Goal: Task Accomplishment & Management: Complete application form

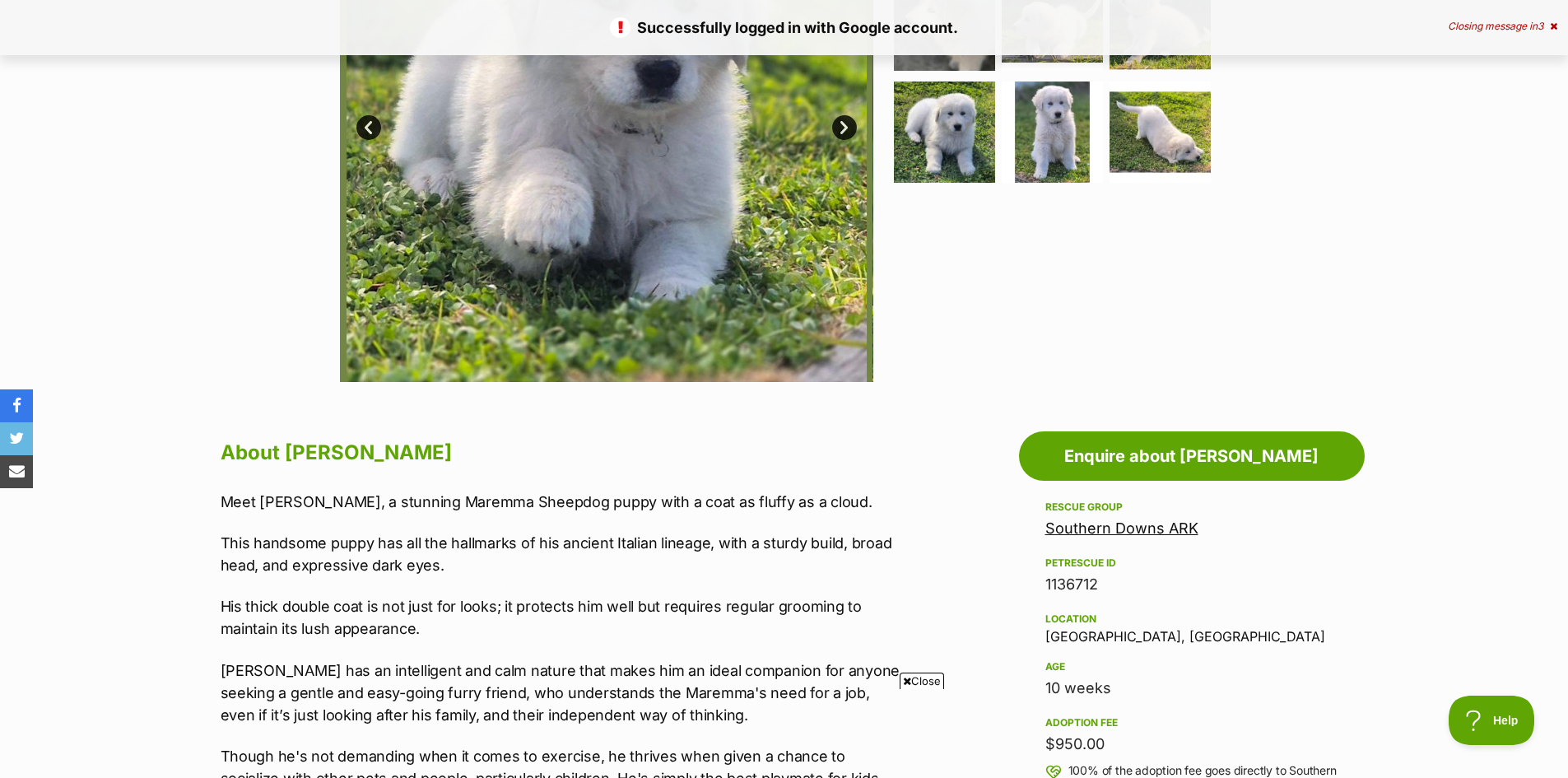
scroll to position [576, 0]
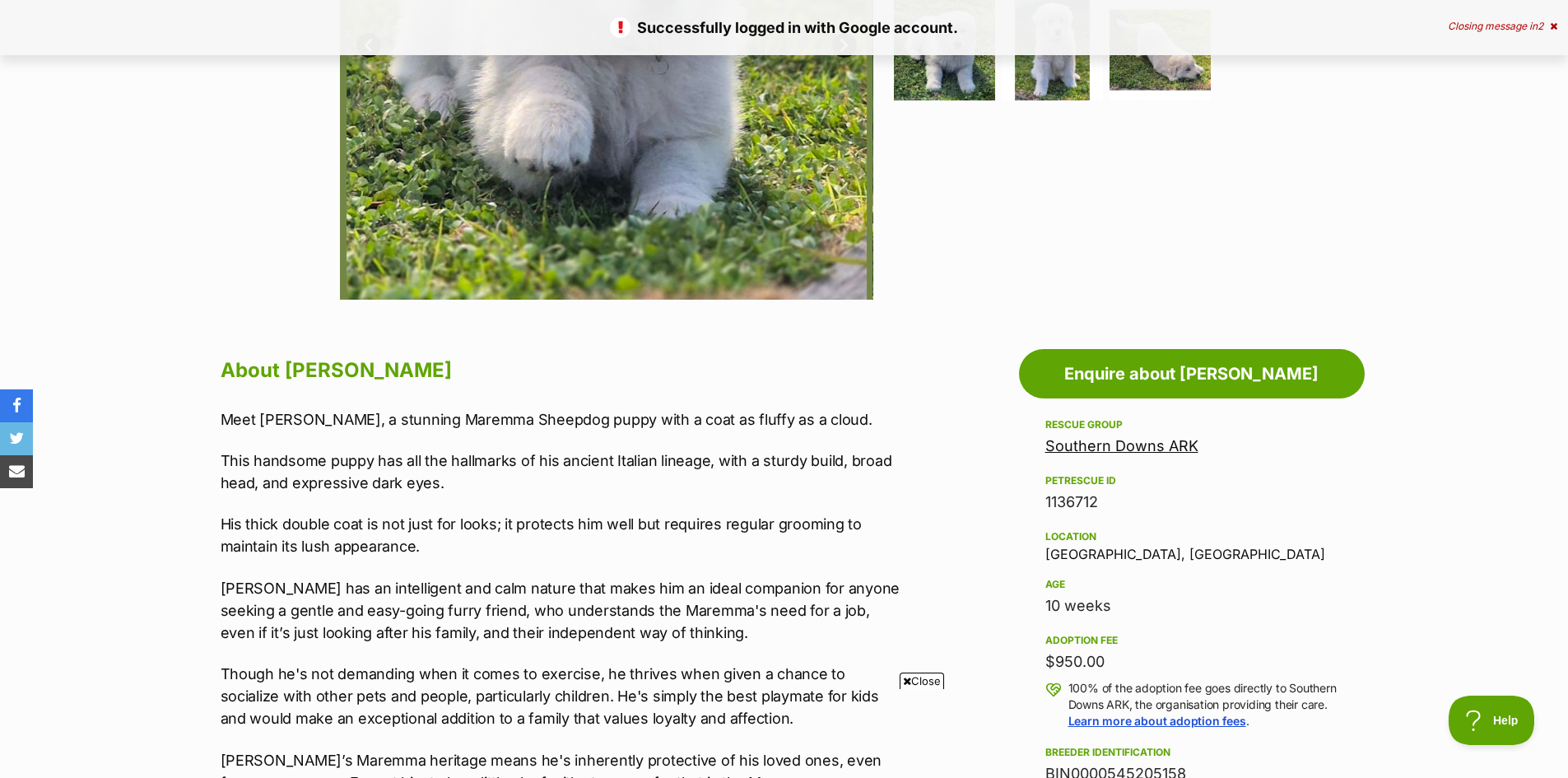
click at [1489, 31] on div "Closing message in 2" at bounding box center [1503, 26] width 110 height 11
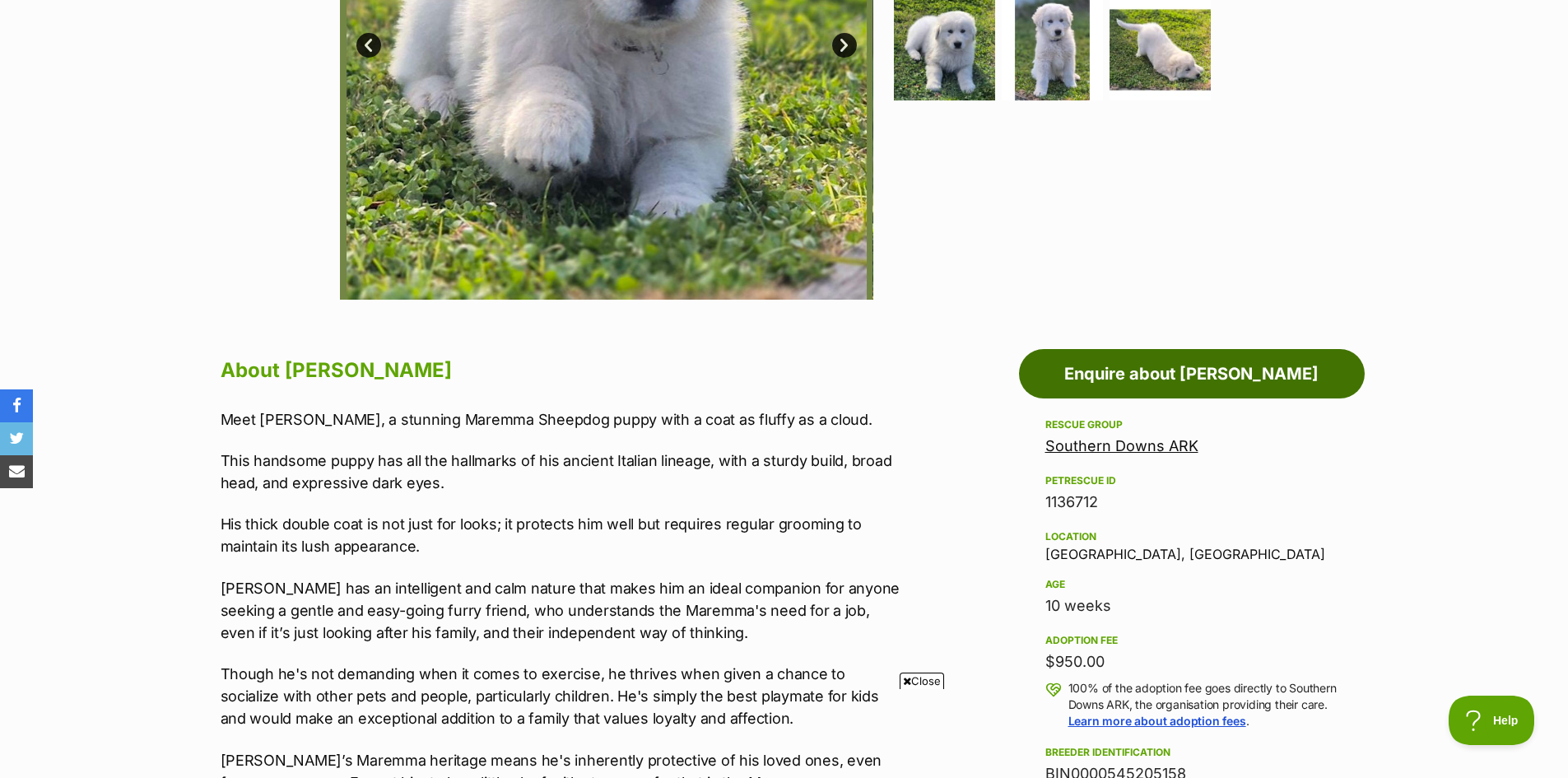
click at [1160, 382] on link "Enquire about [PERSON_NAME]" at bounding box center [1191, 373] width 346 height 50
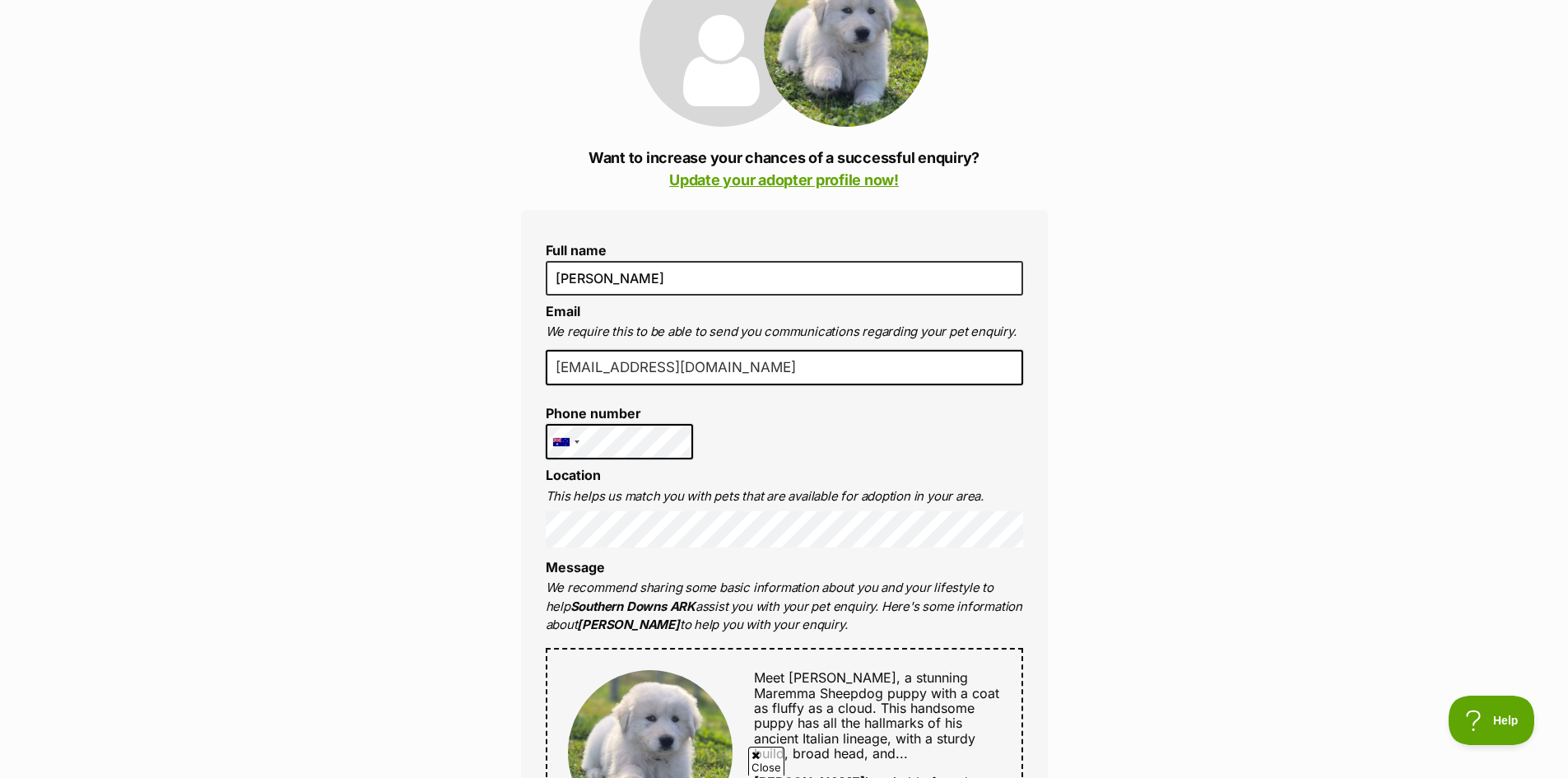
scroll to position [494, 0]
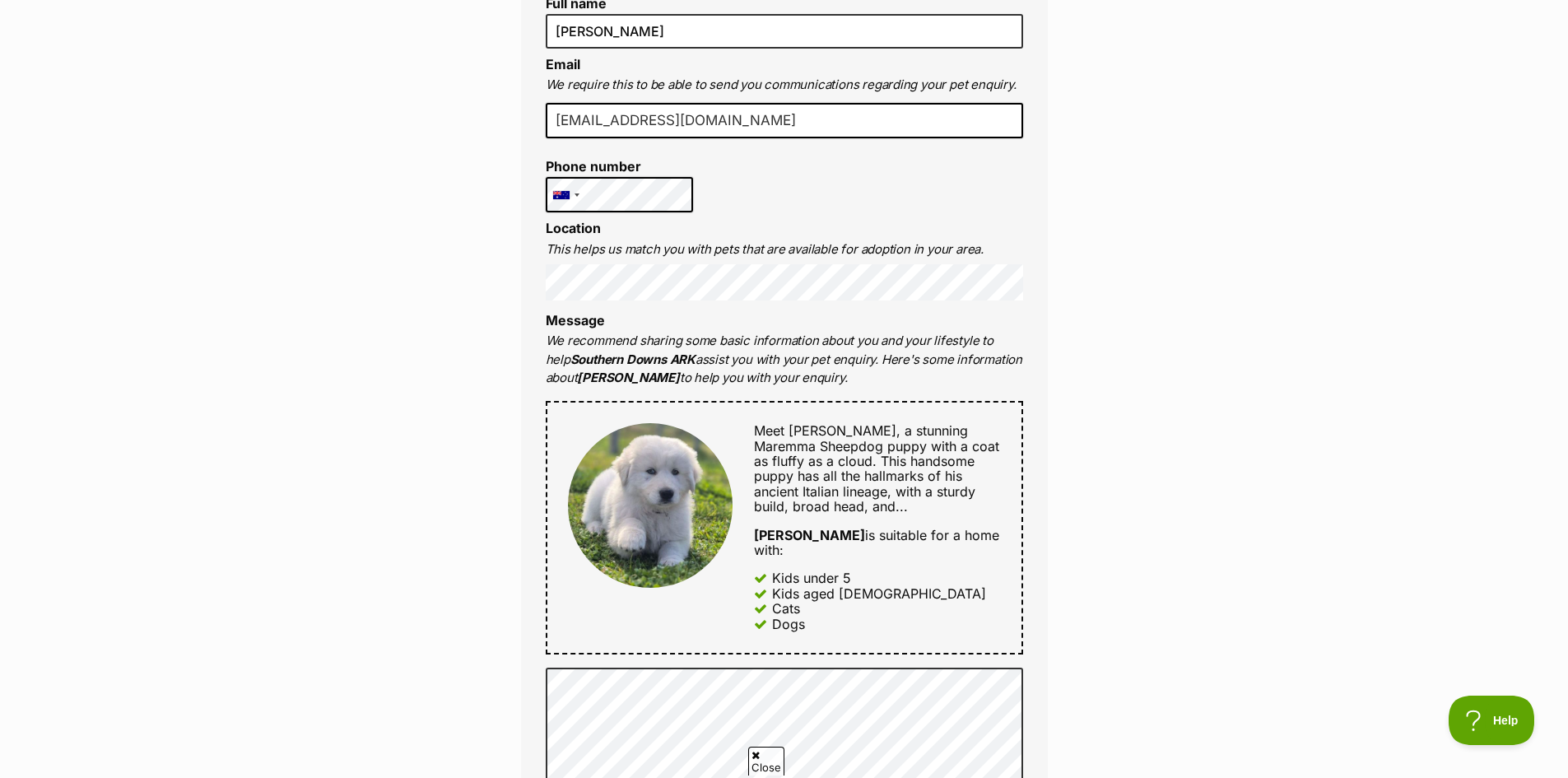
click at [1094, 393] on div "Enquire about [PERSON_NAME] Want to increase your chances of a successful enqui…" at bounding box center [784, 754] width 1568 height 2197
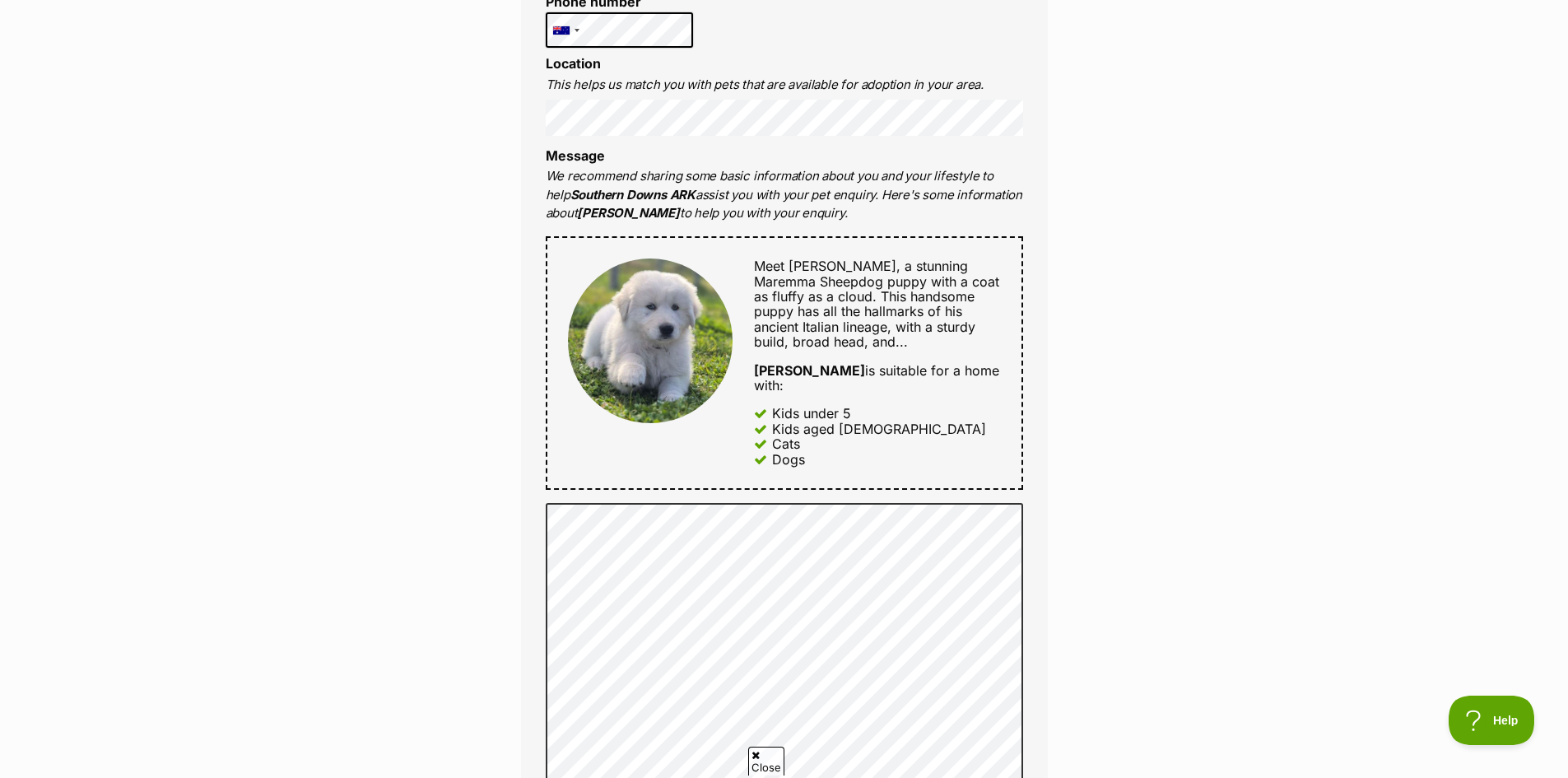
click at [1139, 463] on div "Enquire about [PERSON_NAME] Want to increase your chances of a successful enqui…" at bounding box center [784, 590] width 1568 height 2197
click at [492, 463] on div "Enquire about [PERSON_NAME] Want to increase your chances of a successful enqui…" at bounding box center [784, 590] width 1568 height 2197
click at [468, 414] on div "Enquire about [PERSON_NAME] Want to increase your chances of a successful enqui…" at bounding box center [784, 590] width 1568 height 2197
click at [468, 393] on div "Enquire about [PERSON_NAME] Want to increase your chances of a successful enqui…" at bounding box center [784, 590] width 1568 height 2197
click at [485, 388] on div "Enquire about [PERSON_NAME] Want to increase your chances of a successful enqui…" at bounding box center [784, 590] width 1568 height 2197
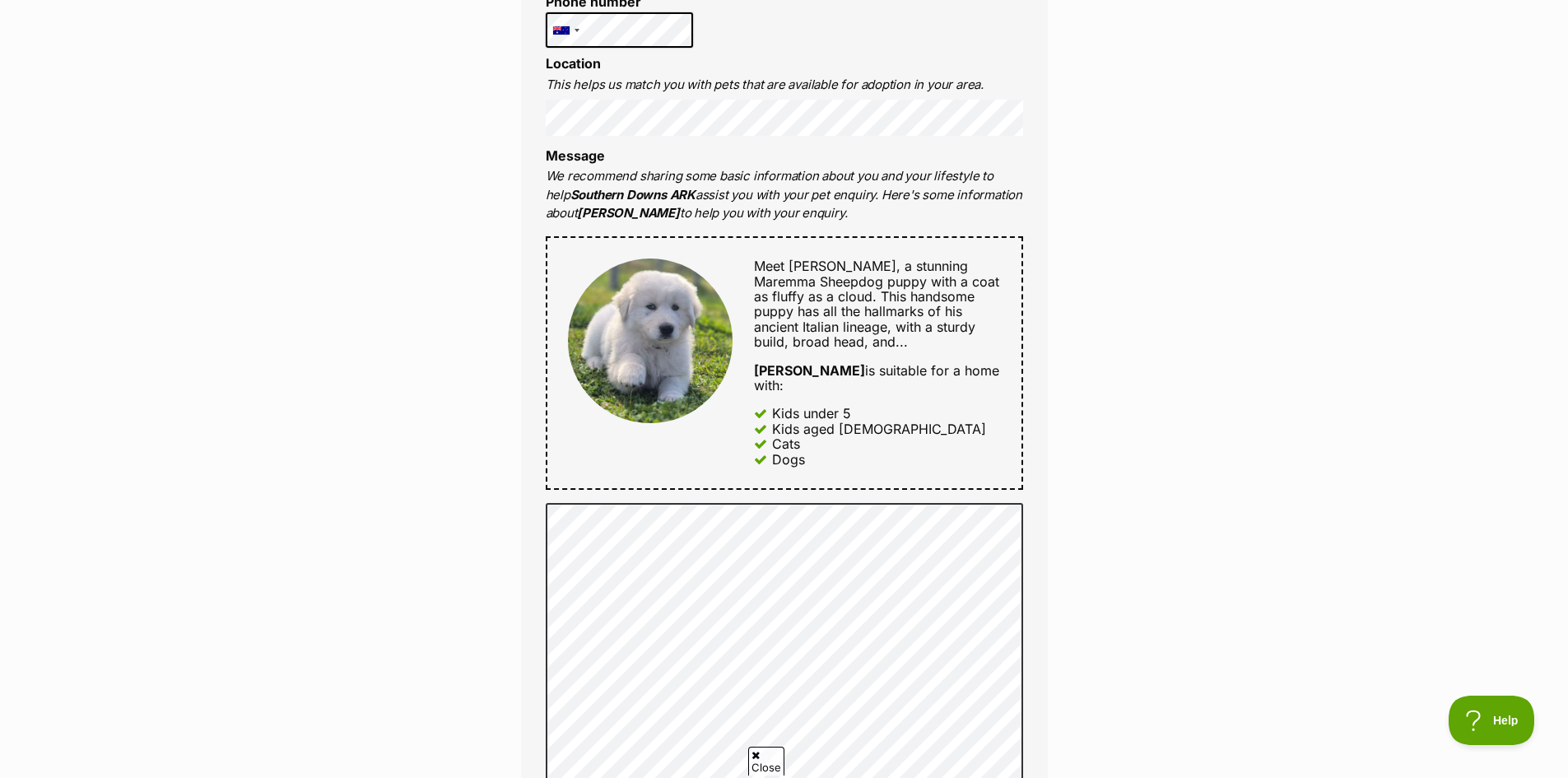
click at [487, 391] on div "Enquire about Larry Want to increase your chances of a successful enquiry? Upda…" at bounding box center [784, 590] width 1568 height 2197
click at [489, 378] on div "Enquire about Larry Want to increase your chances of a successful enquiry? Upda…" at bounding box center [784, 590] width 1568 height 2197
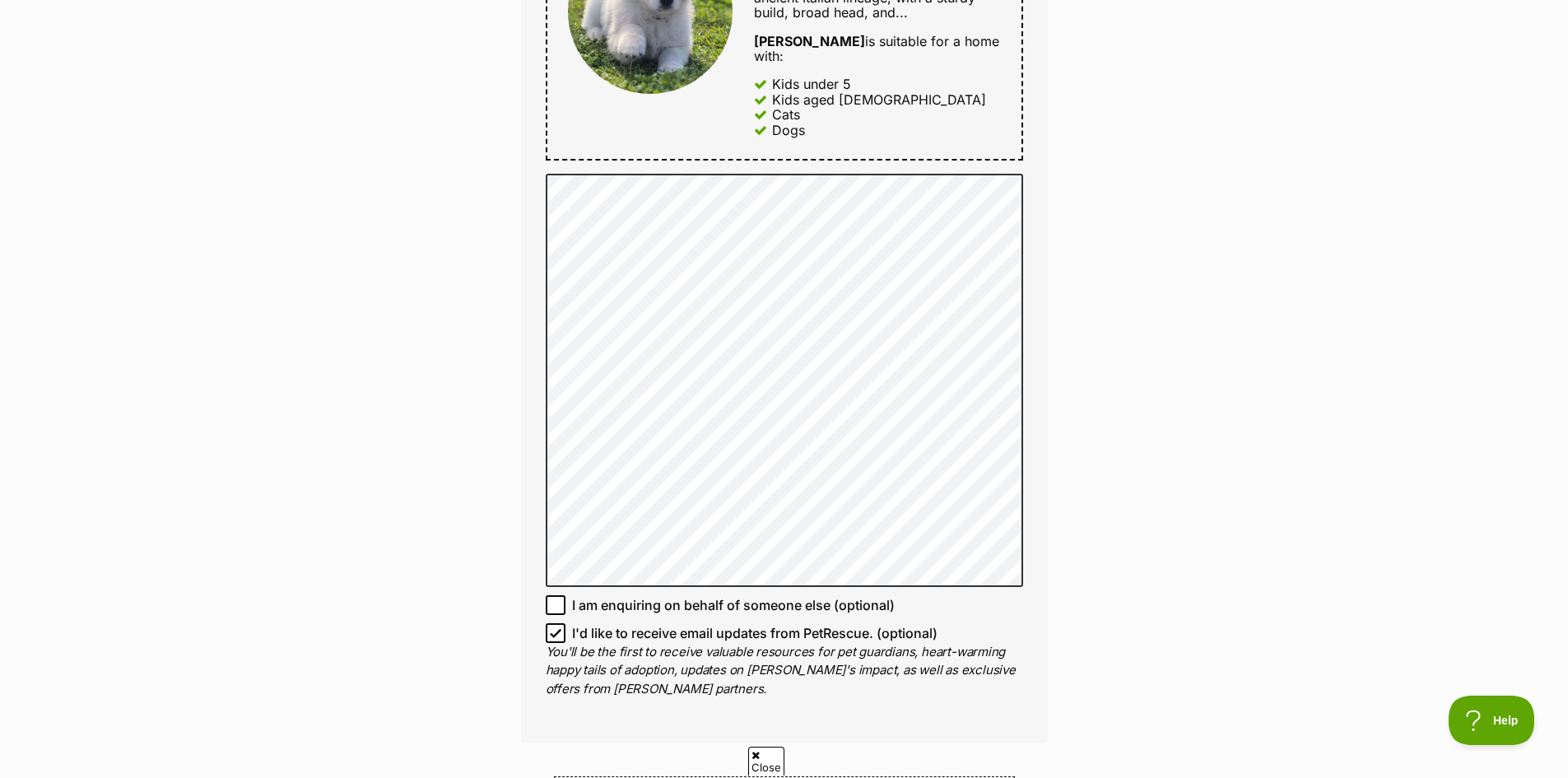
scroll to position [1070, 0]
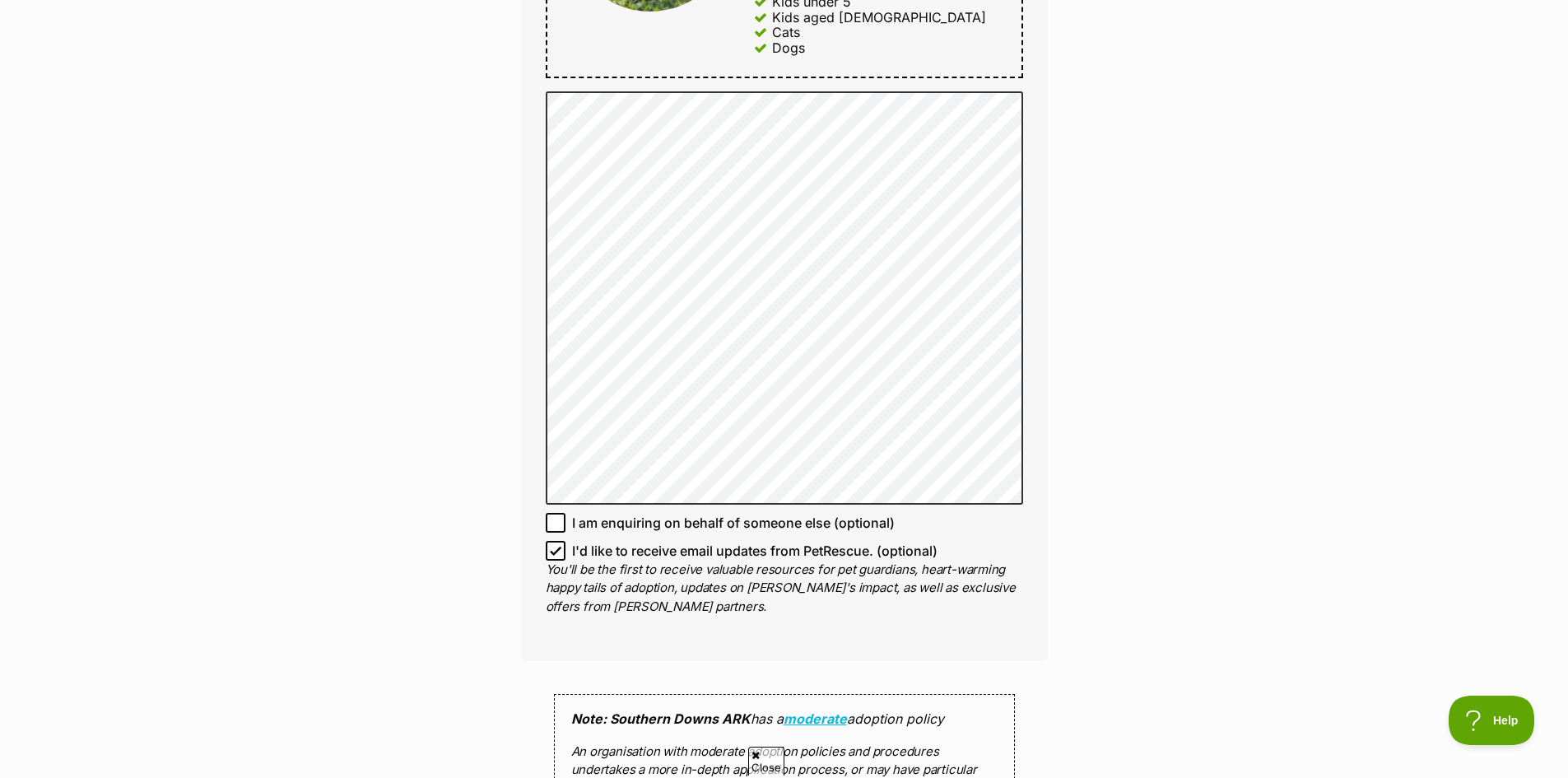
click at [518, 395] on div "Enquire about Larry Want to increase your chances of a successful enquiry? Upda…" at bounding box center [784, 179] width 576 height 2197
click at [500, 409] on div "Enquire about Larry Want to increase your chances of a successful enquiry? Upda…" at bounding box center [784, 179] width 576 height 2197
click at [490, 404] on div "Enquire about Larry Want to increase your chances of a successful enquiry? Upda…" at bounding box center [784, 179] width 1568 height 2197
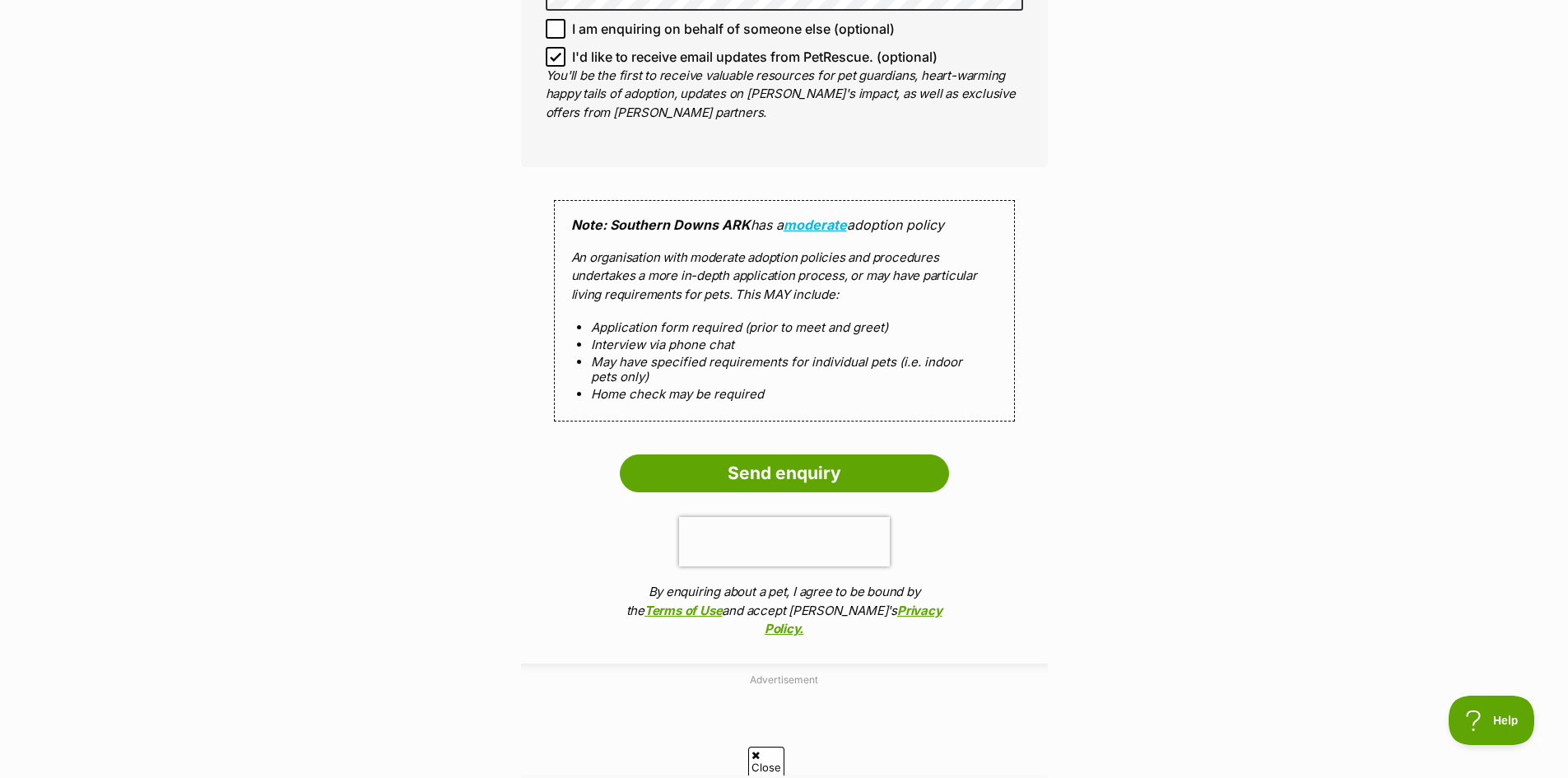
scroll to position [1646, 0]
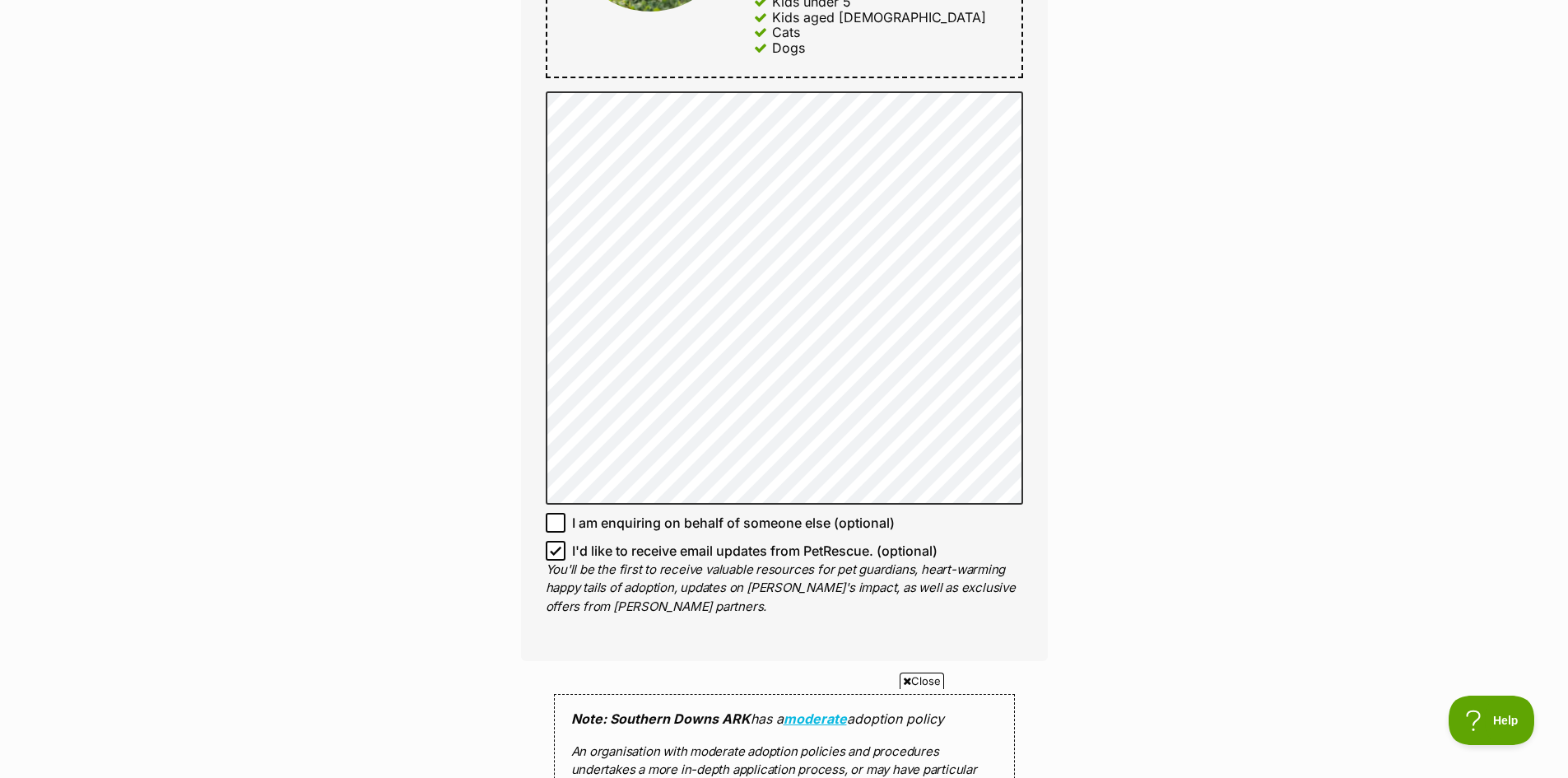
scroll to position [987, 0]
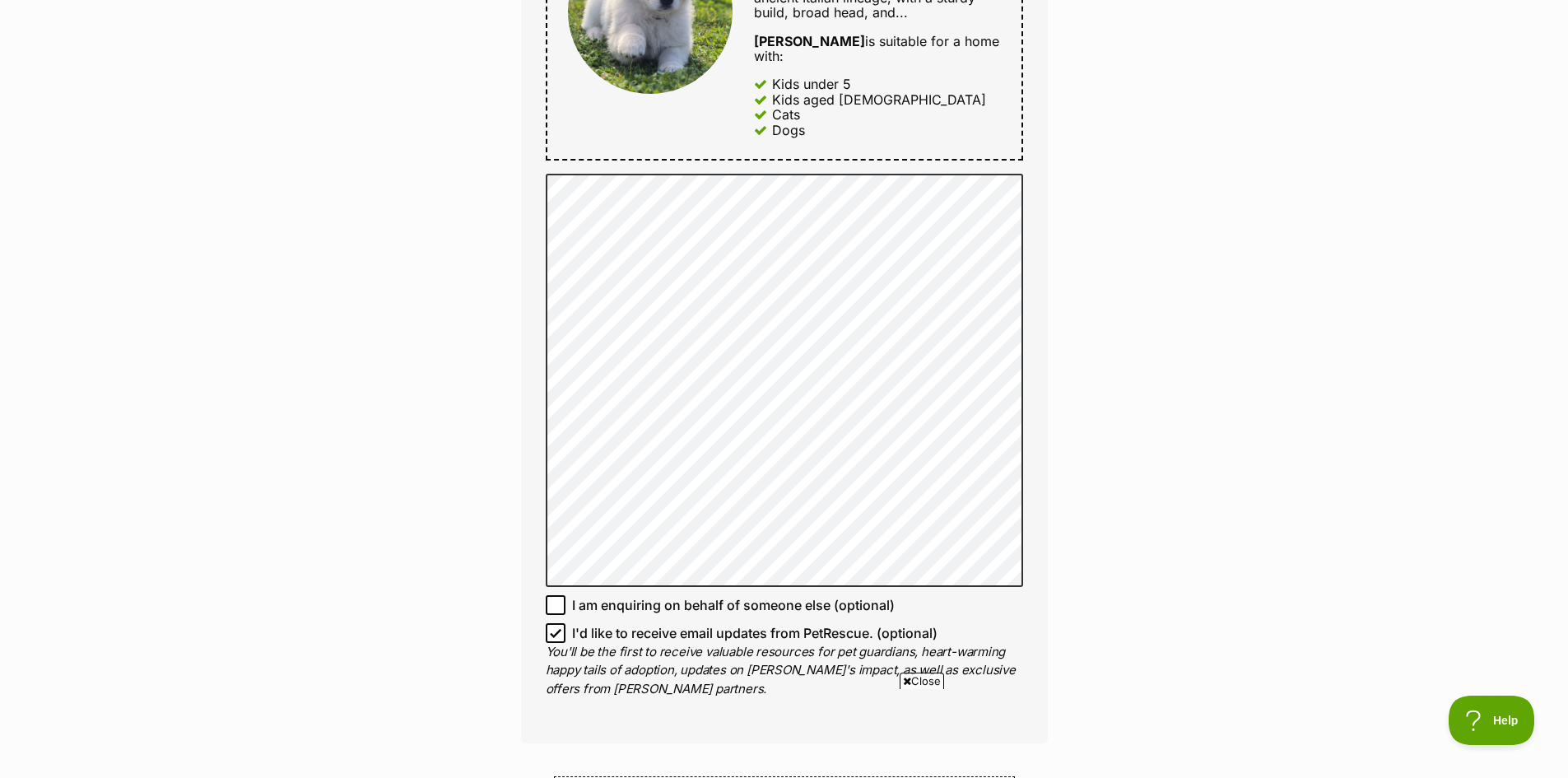
click at [485, 348] on div "Enquire about Larry Want to increase your chances of a successful enquiry? Upda…" at bounding box center [784, 261] width 1568 height 2197
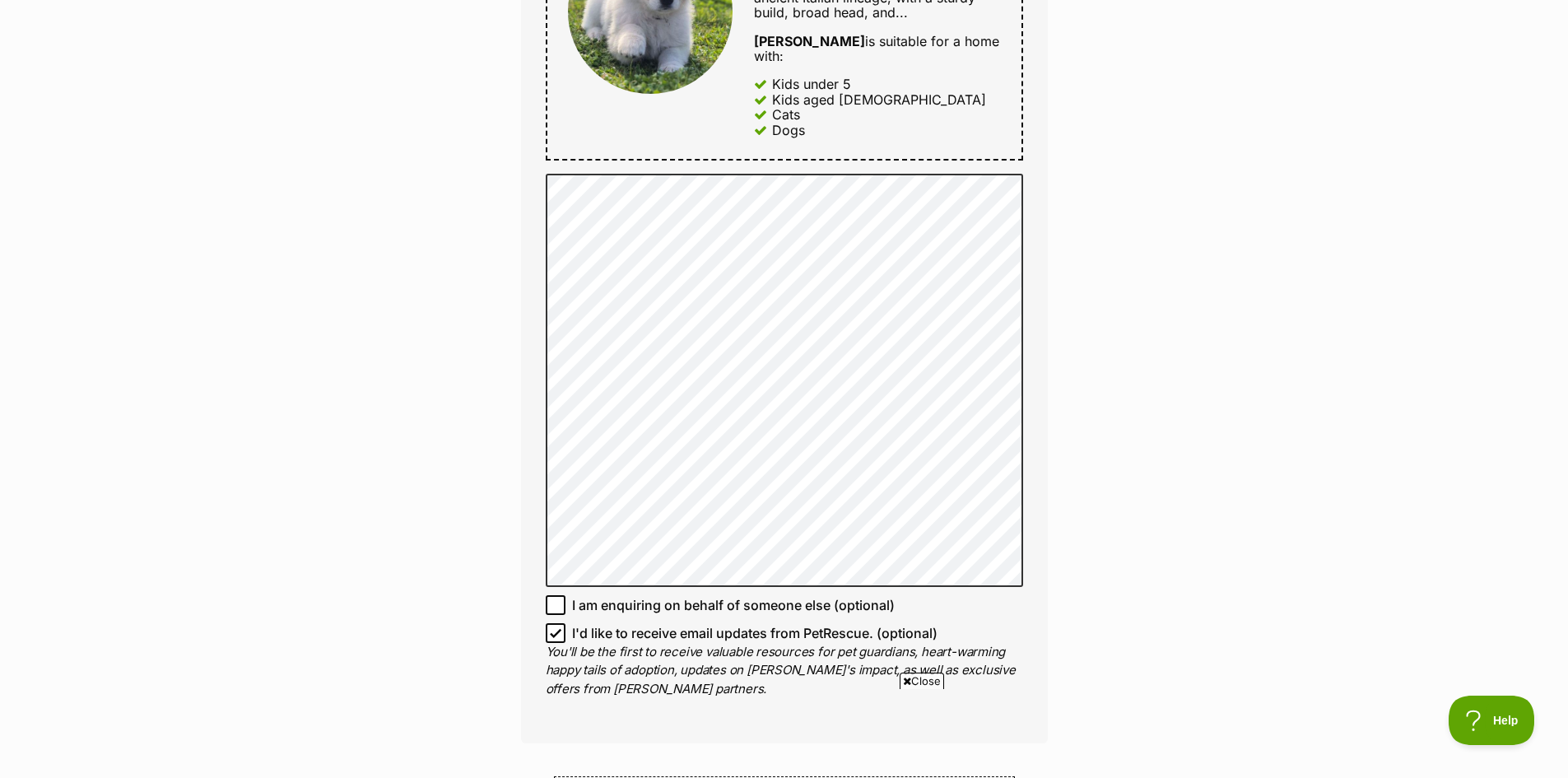
click at [485, 348] on div "Enquire about Larry Want to increase your chances of a successful enquiry? Upda…" at bounding box center [784, 261] width 1568 height 2197
click at [486, 348] on div "Enquire about Larry Want to increase your chances of a successful enquiry? Upda…" at bounding box center [784, 261] width 1568 height 2197
click at [494, 341] on div "Enquire about Larry Want to increase your chances of a successful enquiry? Upda…" at bounding box center [784, 261] width 1568 height 2197
click at [518, 341] on div "Enquire about Larry Want to increase your chances of a successful enquiry? Upda…" at bounding box center [784, 261] width 576 height 2197
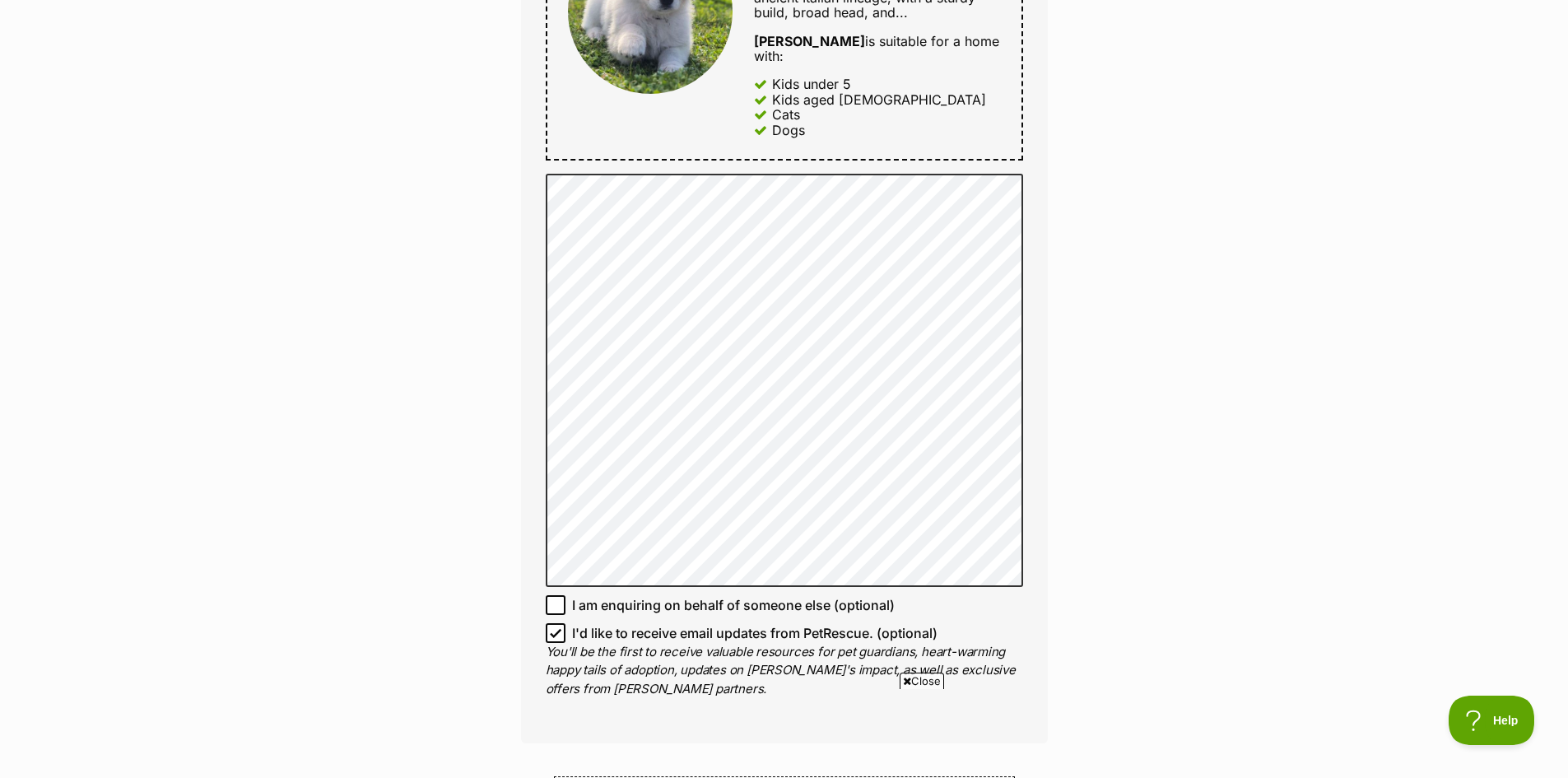
click at [518, 341] on div "Enquire about Larry Want to increase your chances of a successful enquiry? Upda…" at bounding box center [784, 261] width 576 height 2197
click at [1126, 214] on div "Enquire about Larry Want to increase your chances of a successful enquiry? Upda…" at bounding box center [784, 261] width 1568 height 2197
click at [1112, 200] on div "Enquire about Larry Want to increase your chances of a successful enquiry? Upda…" at bounding box center [784, 261] width 1568 height 2197
click at [1110, 240] on div "Enquire about Larry Want to increase your chances of a successful enquiry? Upda…" at bounding box center [784, 261] width 1568 height 2197
click at [1098, 229] on div "Enquire about Larry Want to increase your chances of a successful enquiry? Upda…" at bounding box center [784, 261] width 1568 height 2197
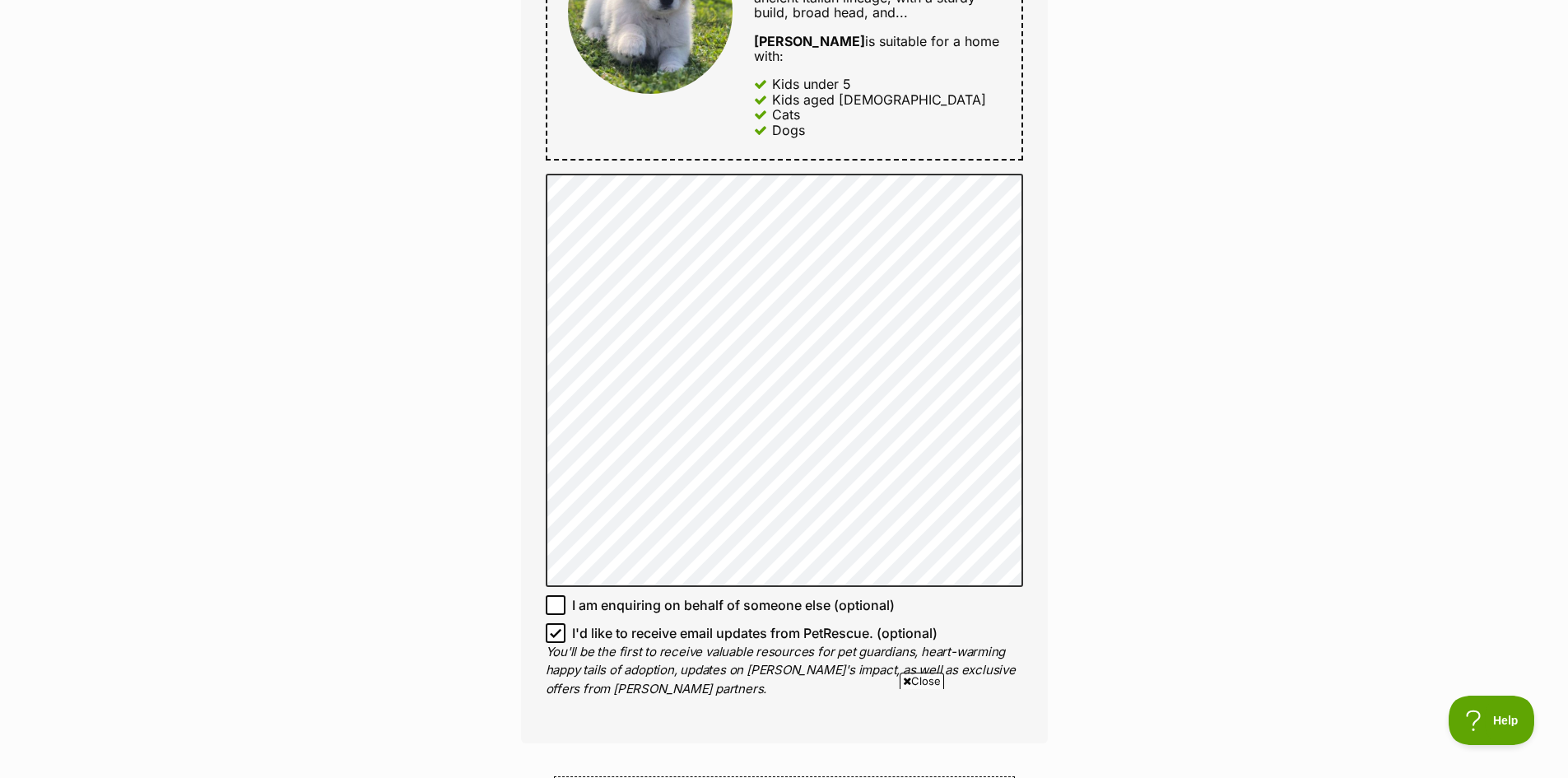
click at [1099, 222] on div "Enquire about Larry Want to increase your chances of a successful enquiry? Upda…" at bounding box center [784, 261] width 1568 height 2197
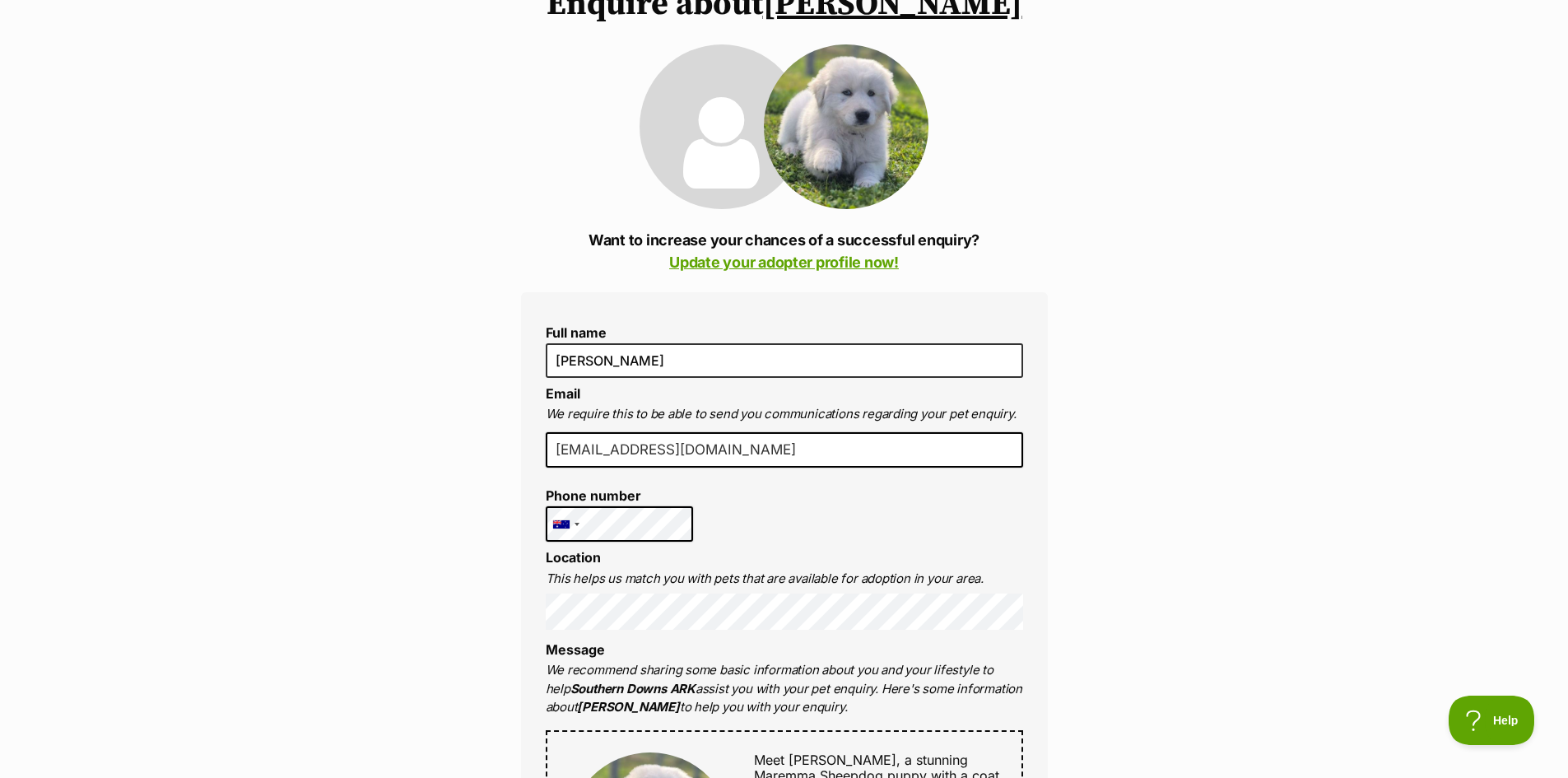
scroll to position [0, 0]
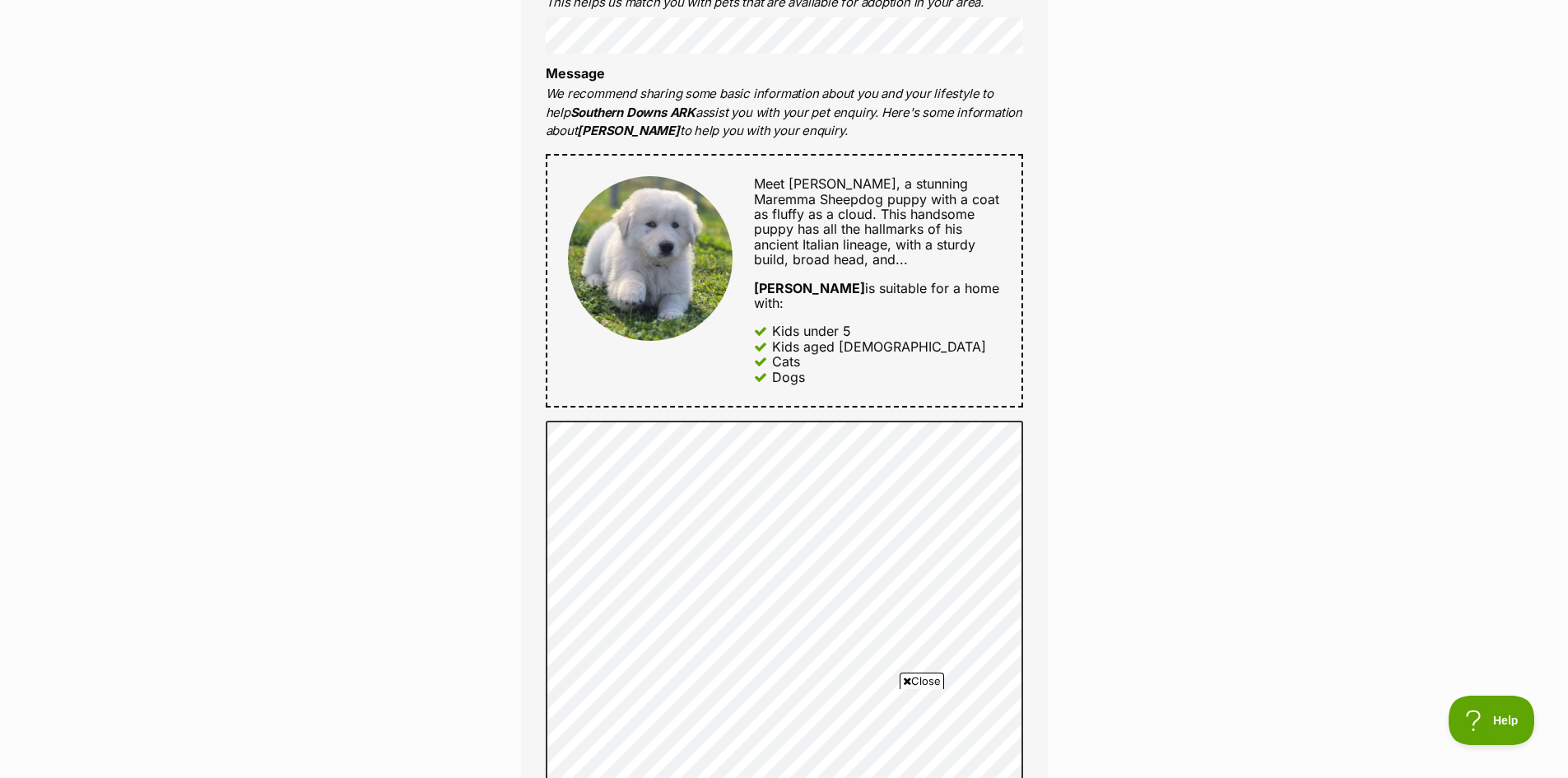
scroll to position [659, 0]
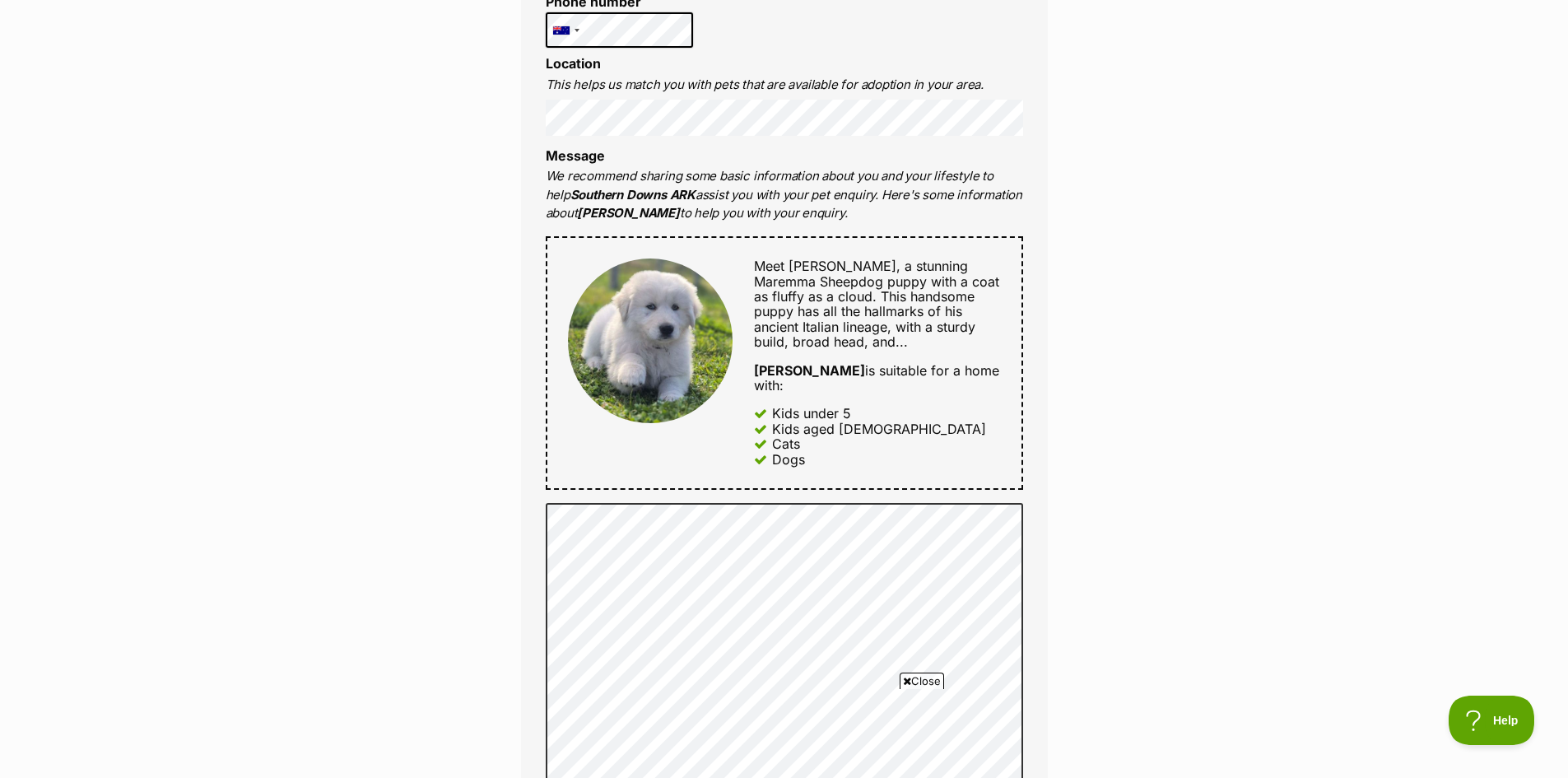
click at [1107, 284] on div "Enquire about Larry Want to increase your chances of a successful enquiry? Upda…" at bounding box center [784, 590] width 1568 height 2197
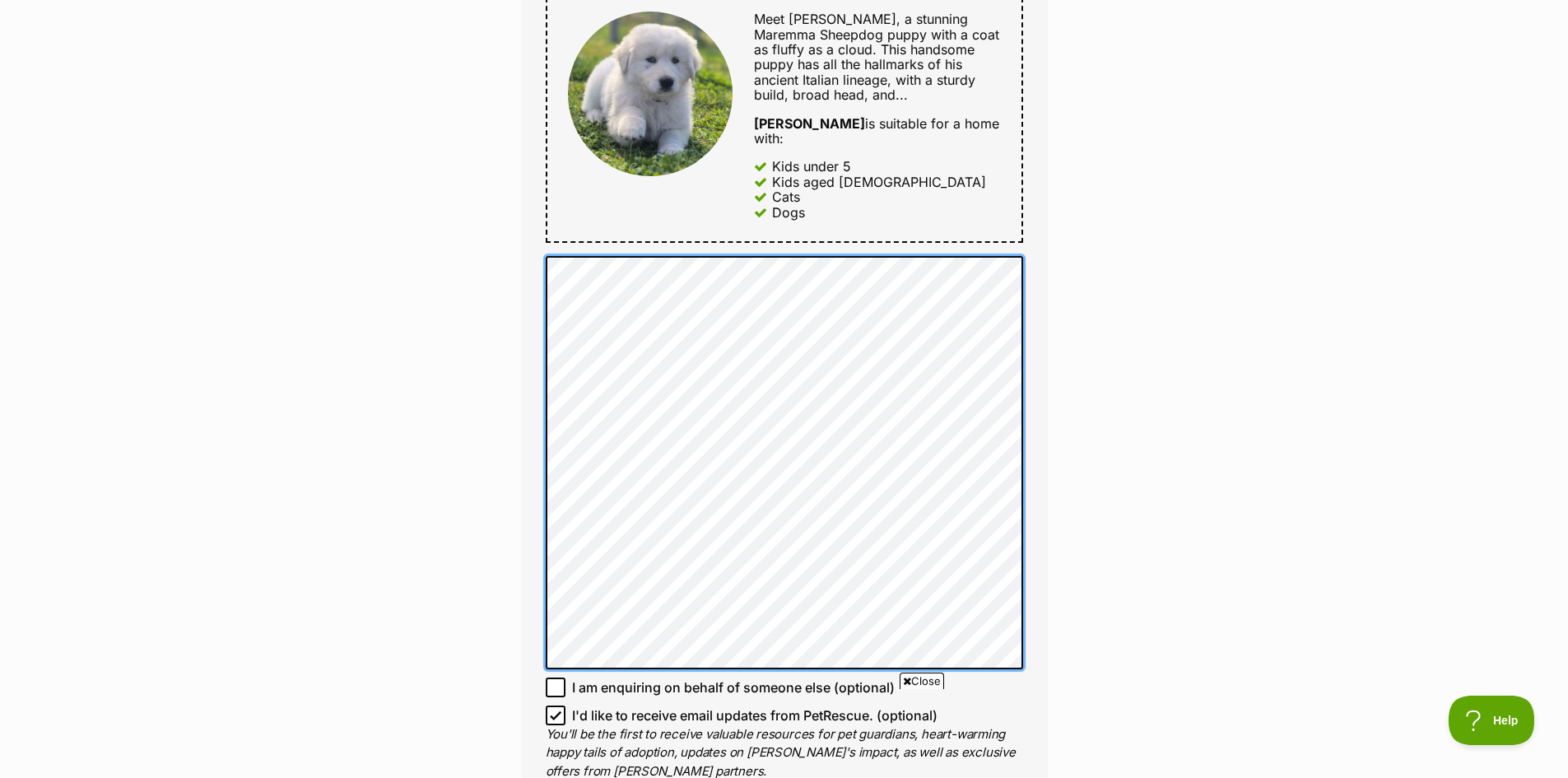
scroll to position [822, 0]
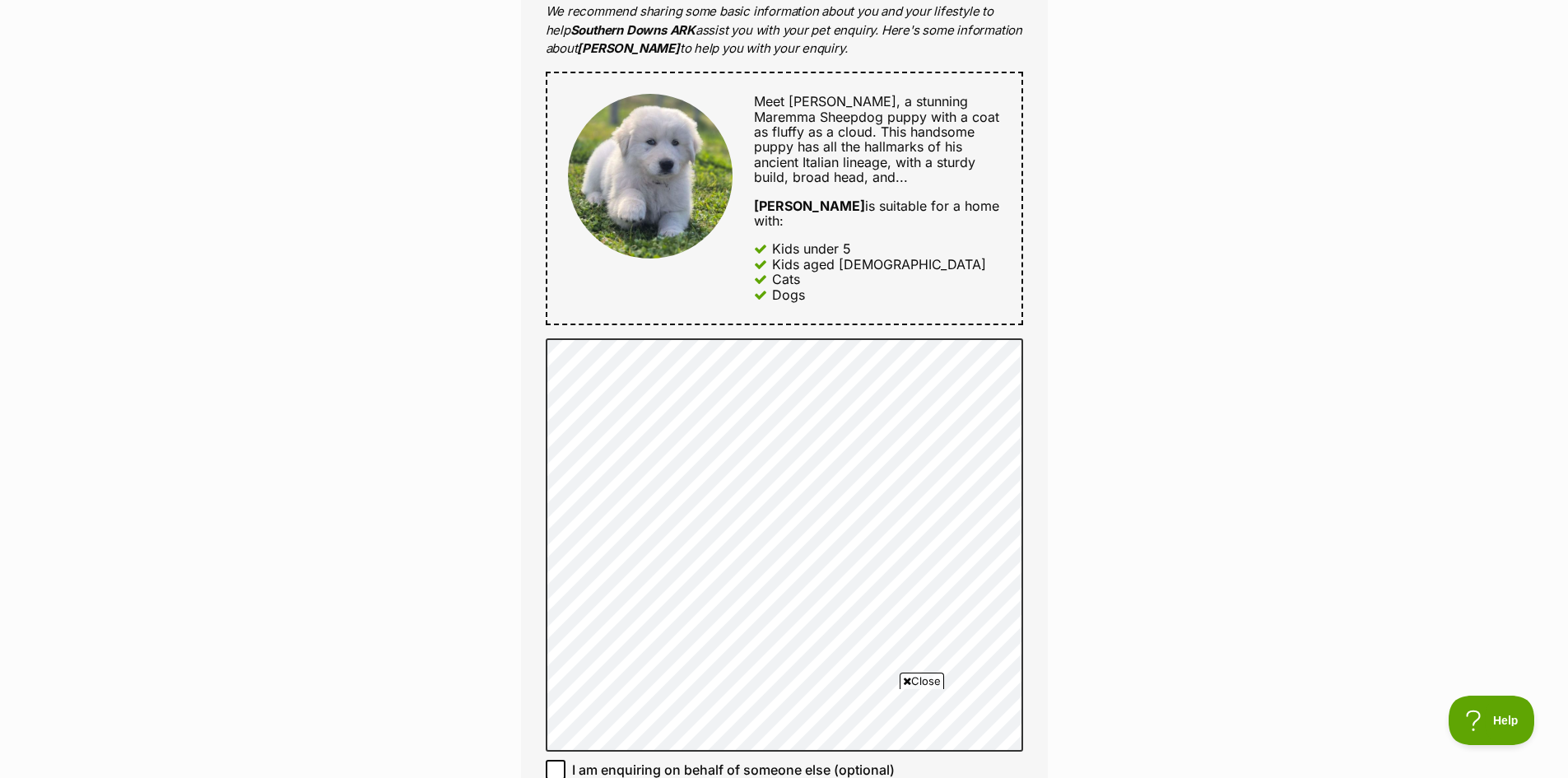
drag, startPoint x: 1079, startPoint y: 173, endPoint x: 1077, endPoint y: 193, distance: 20.1
click at [1079, 174] on div "Enquire about Larry Want to increase your chances of a successful enquiry? Upda…" at bounding box center [784, 425] width 1568 height 2197
click at [1077, 193] on div "Enquire about Larry Want to increase your chances of a successful enquiry? Upda…" at bounding box center [784, 425] width 1568 height 2197
click at [1076, 197] on div "Enquire about Larry Want to increase your chances of a successful enquiry? Upda…" at bounding box center [784, 425] width 1568 height 2197
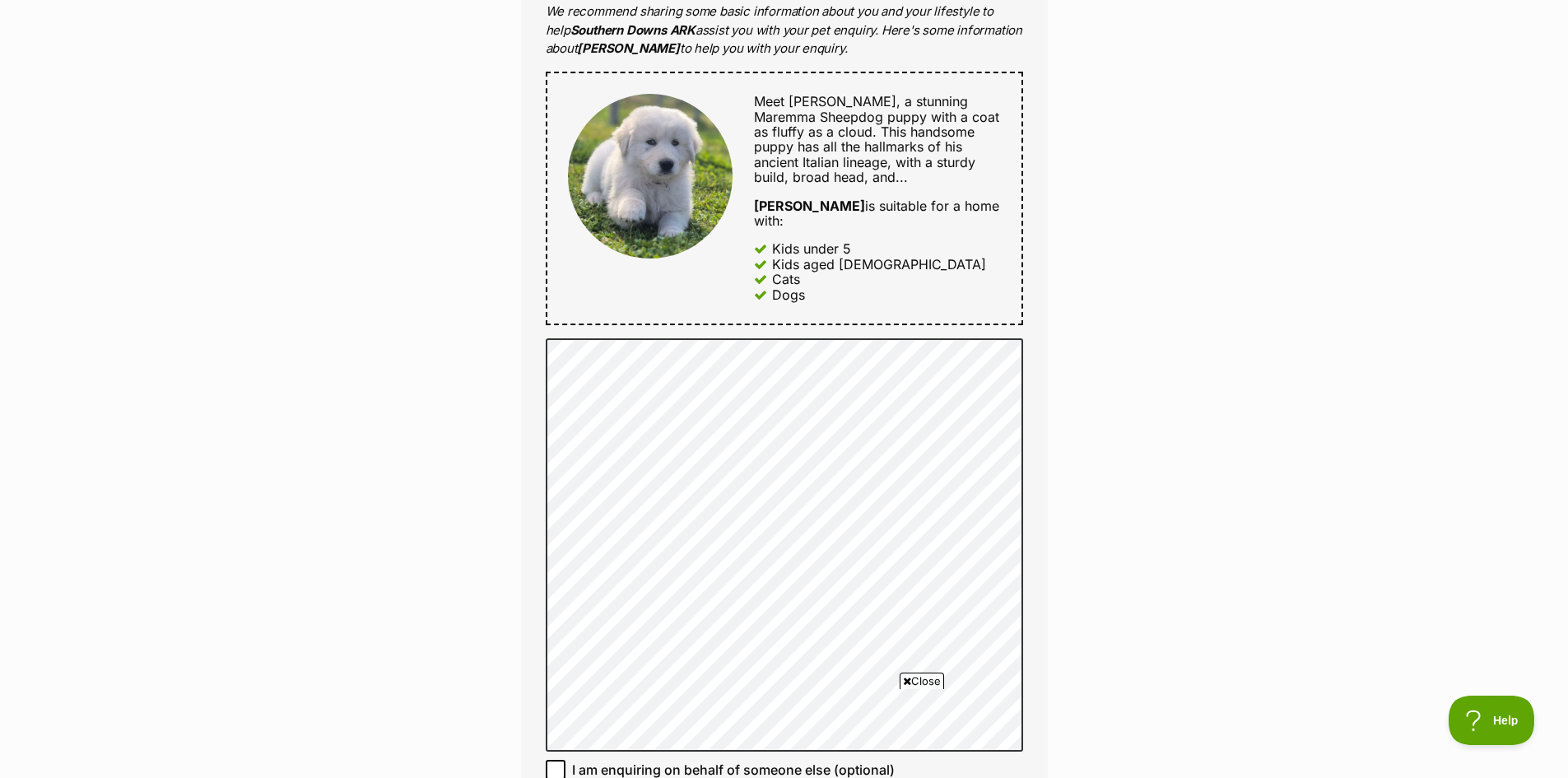
click at [1076, 197] on div "Enquire about Larry Want to increase your chances of a successful enquiry? Upda…" at bounding box center [784, 425] width 1568 height 2197
click at [1076, 196] on div "Enquire about Larry Want to increase your chances of a successful enquiry? Upda…" at bounding box center [784, 425] width 1568 height 2197
click at [1070, 180] on div "Enquire about Larry Want to increase your chances of a successful enquiry? Upda…" at bounding box center [784, 425] width 576 height 2197
click at [1075, 182] on div "Enquire about Larry Want to increase your chances of a successful enquiry? Upda…" at bounding box center [784, 425] width 1568 height 2197
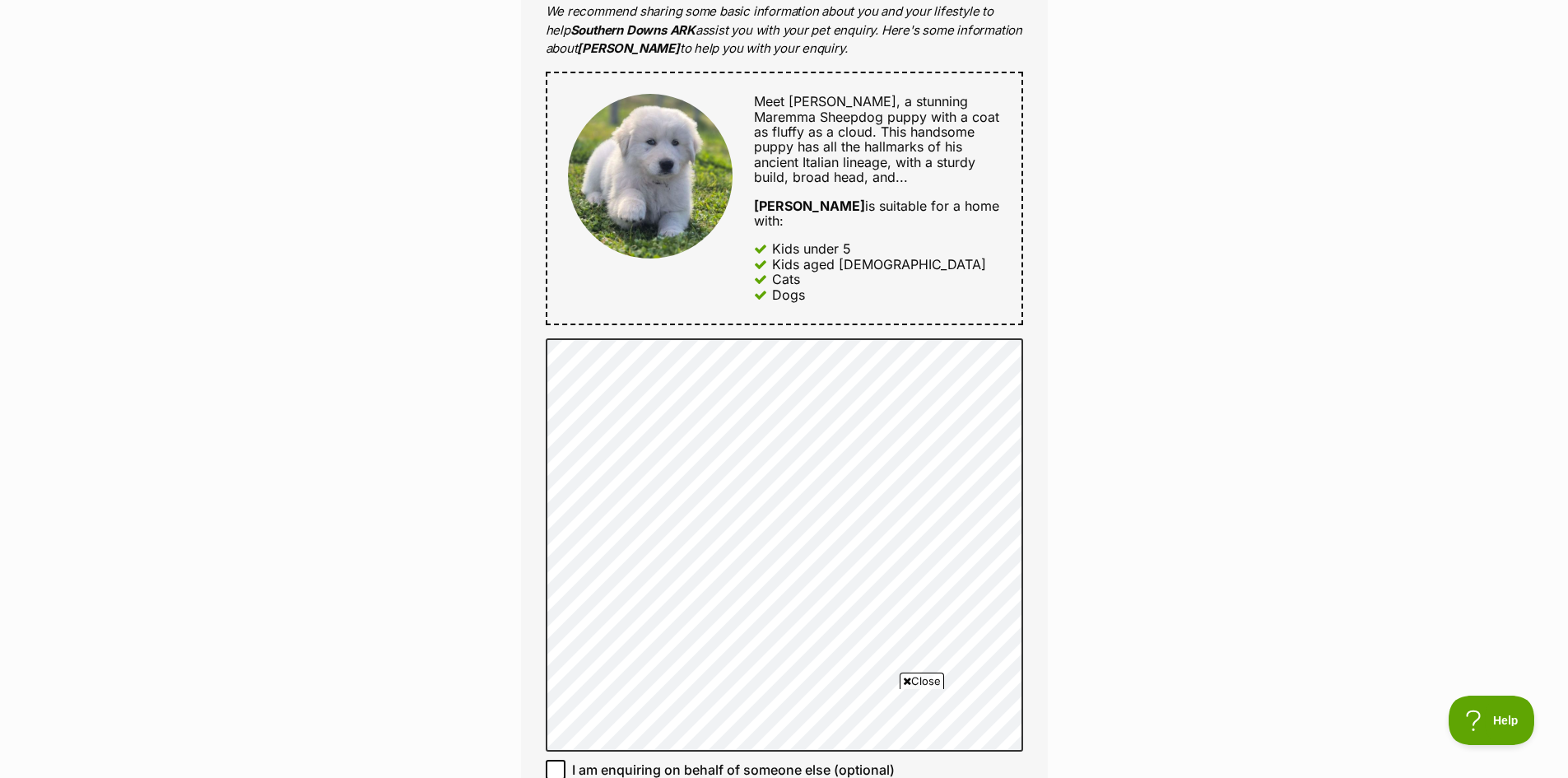
click at [1075, 182] on div "Enquire about Larry Want to increase your chances of a successful enquiry? Upda…" at bounding box center [784, 425] width 1568 height 2197
click at [1121, 182] on div "Enquire about Larry Want to increase your chances of a successful enquiry? Upda…" at bounding box center [784, 425] width 1568 height 2197
click at [1102, 191] on div "Enquire about Larry Want to increase your chances of a successful enquiry? Upda…" at bounding box center [784, 425] width 1568 height 2197
click at [1009, 193] on div "Meet LARRY, a stunning Maremma Sheepdog puppy with a coat as fluffy as a cloud.…" at bounding box center [784, 198] width 478 height 254
click at [1093, 170] on div "Enquire about Larry Want to increase your chances of a successful enquiry? Upda…" at bounding box center [784, 425] width 1568 height 2197
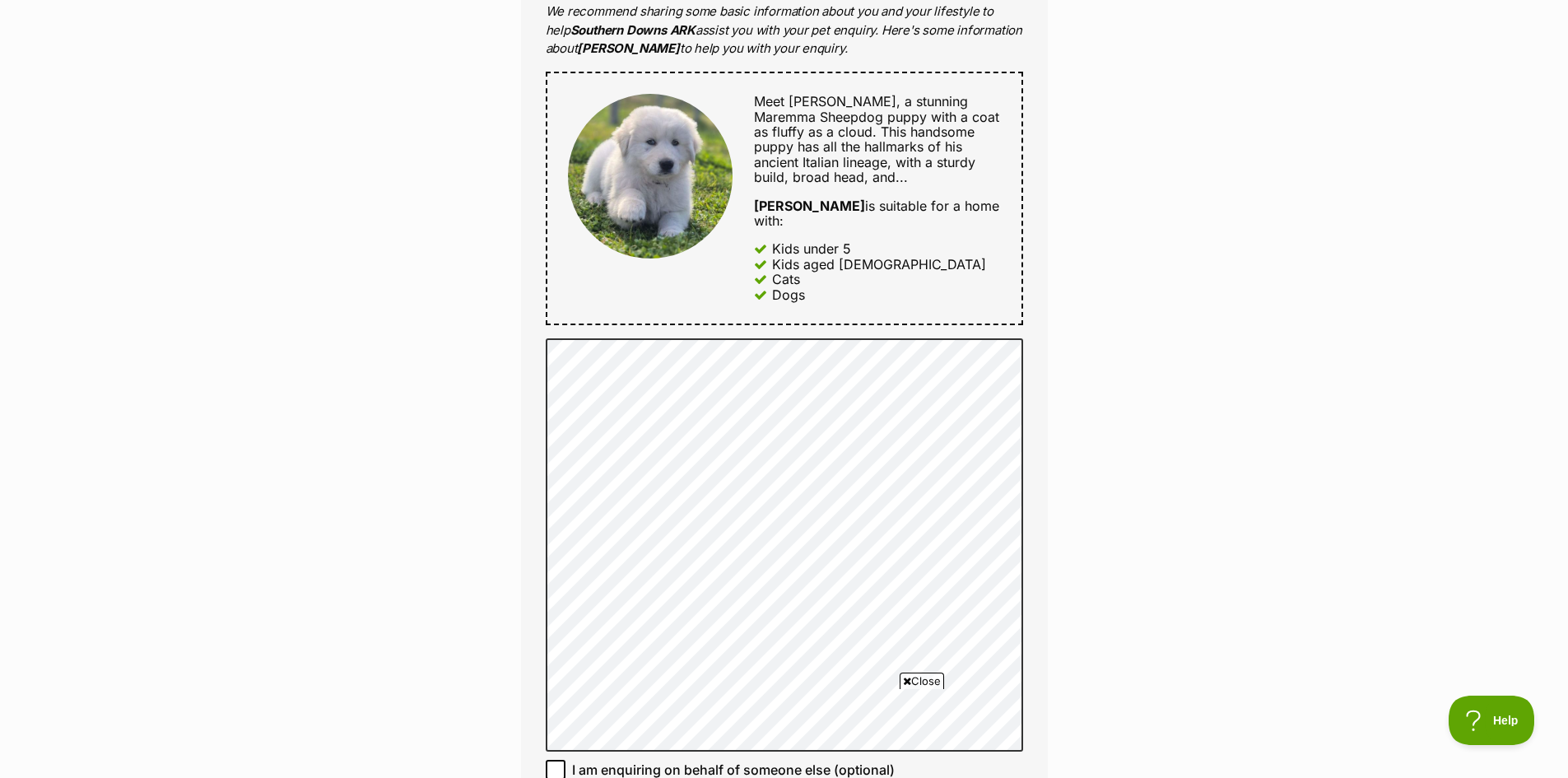
click at [1093, 170] on div "Enquire about Larry Want to increase your chances of a successful enquiry? Upda…" at bounding box center [784, 425] width 1568 height 2197
click at [1088, 186] on div "Enquire about Larry Want to increase your chances of a successful enquiry? Upda…" at bounding box center [784, 425] width 1568 height 2197
click at [1222, 209] on div "Enquire about Larry Want to increase your chances of a successful enquiry? Upda…" at bounding box center [784, 425] width 1568 height 2197
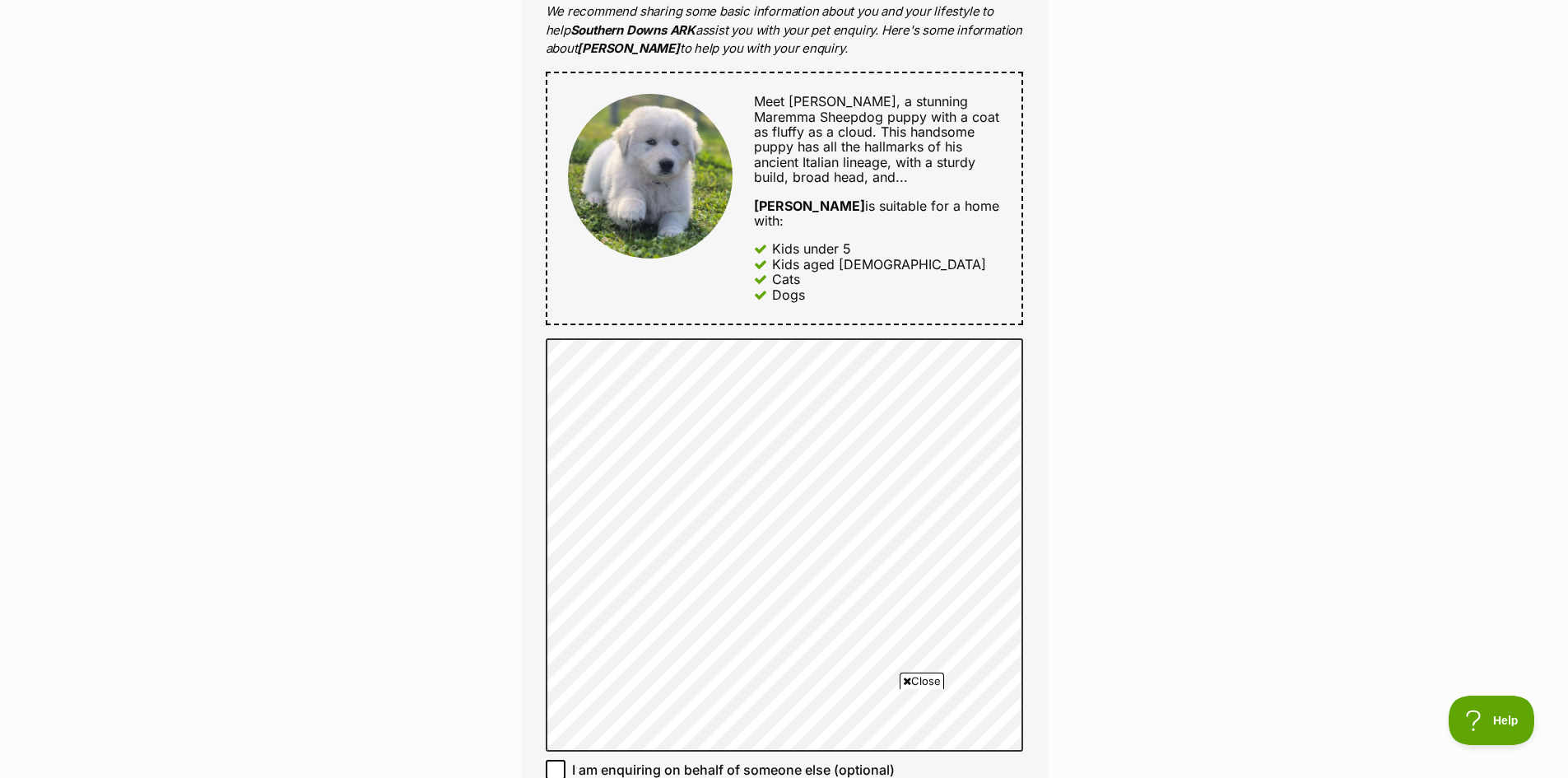
click at [1092, 204] on div "Enquire about Larry Want to increase your chances of a successful enquiry? Upda…" at bounding box center [784, 425] width 1568 height 2197
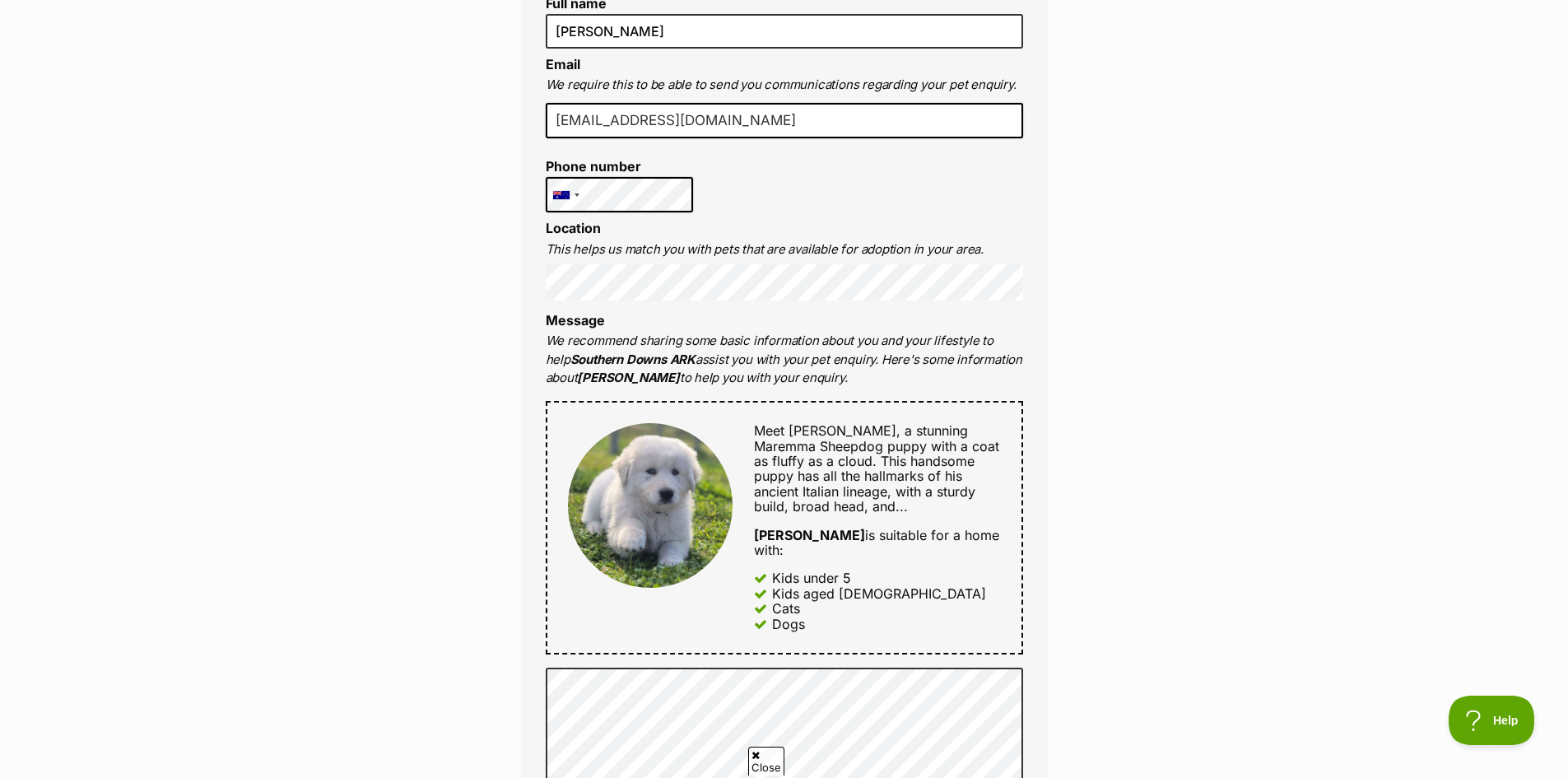
scroll to position [0, 0]
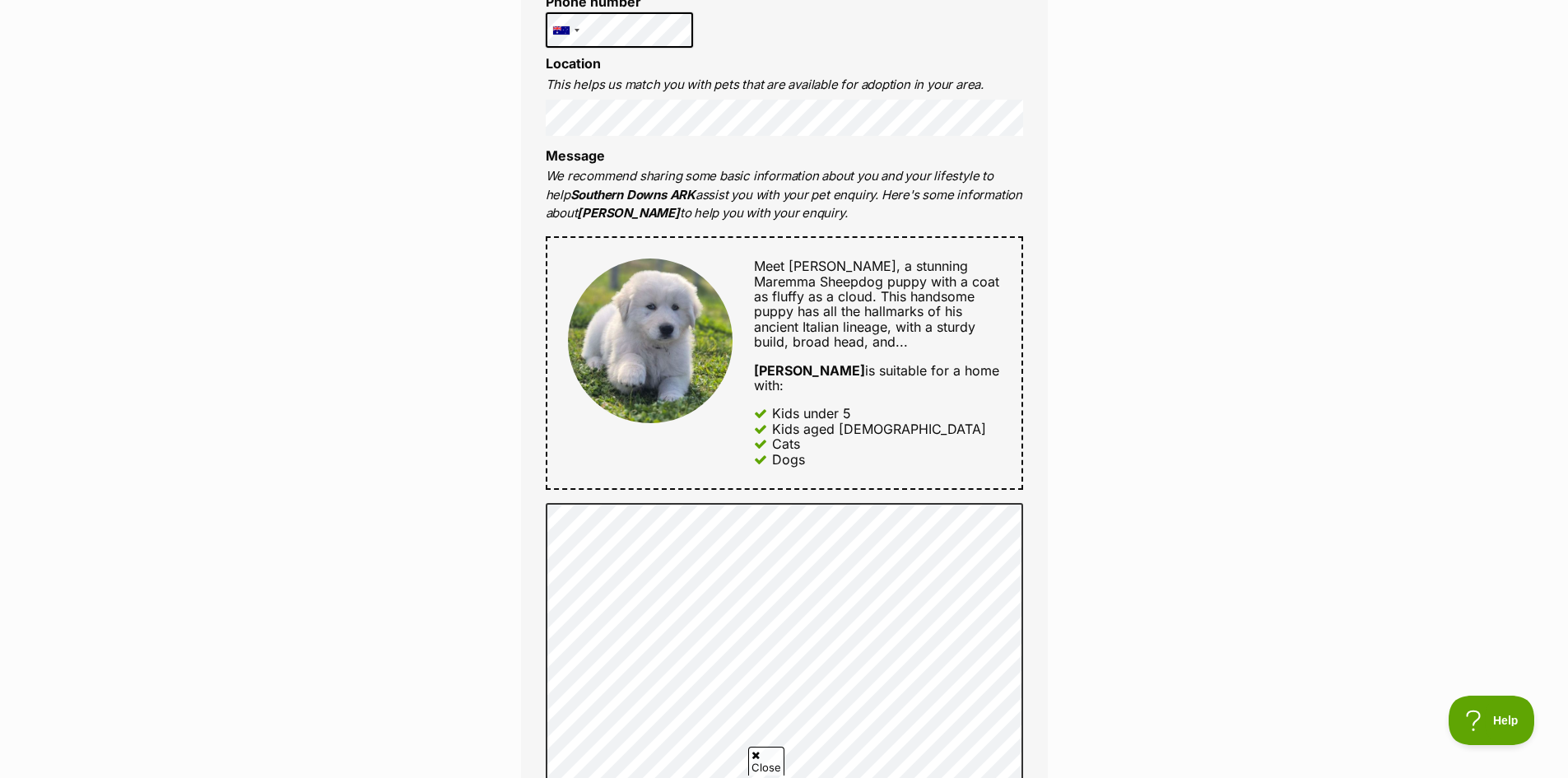
click at [1157, 216] on div "Enquire about Larry Want to increase your chances of a successful enquiry? Upda…" at bounding box center [784, 590] width 1568 height 2197
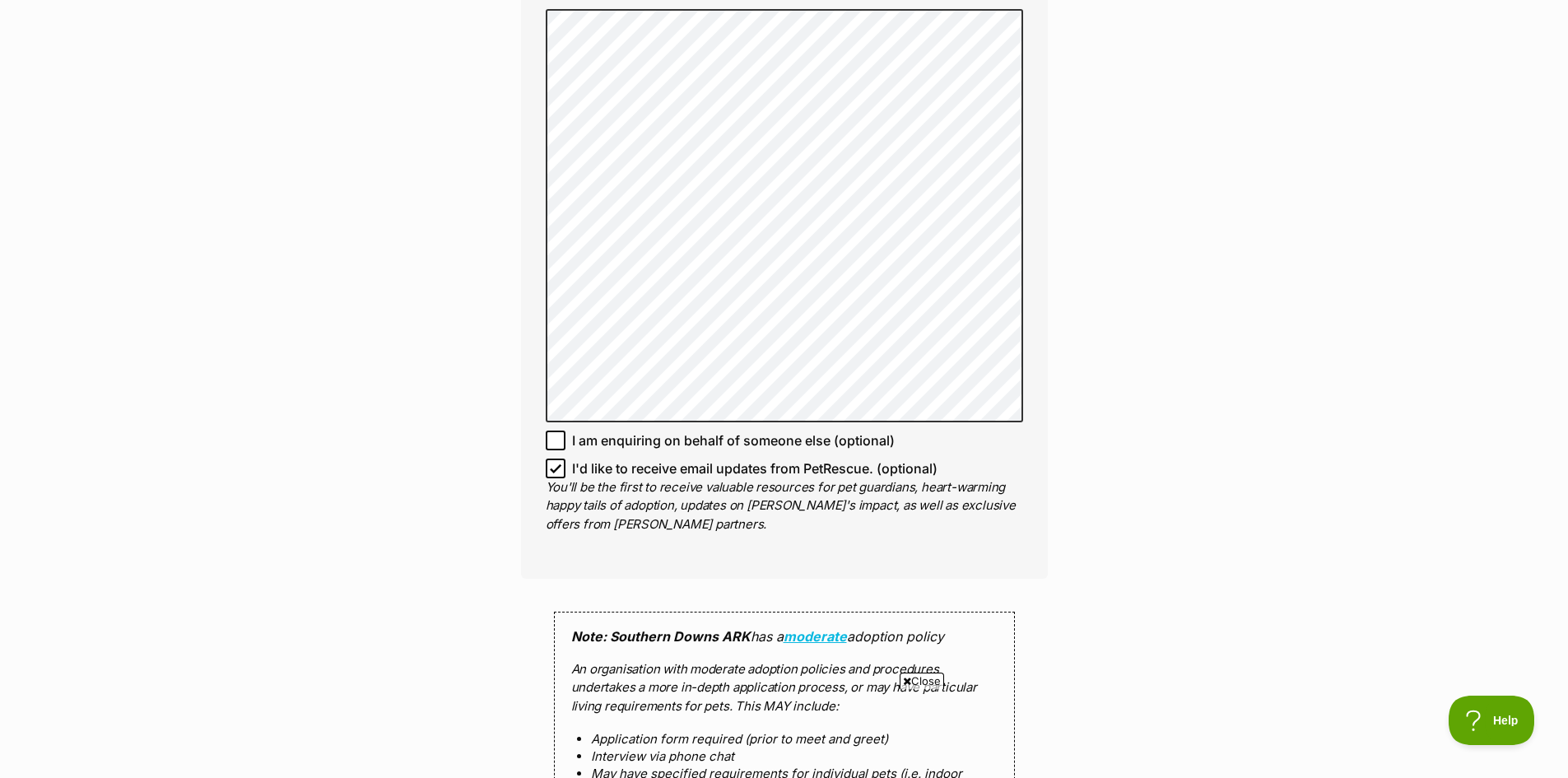
click at [1135, 245] on div "Enquire about Larry Want to increase your chances of a successful enquiry? Upda…" at bounding box center [784, 97] width 1568 height 2197
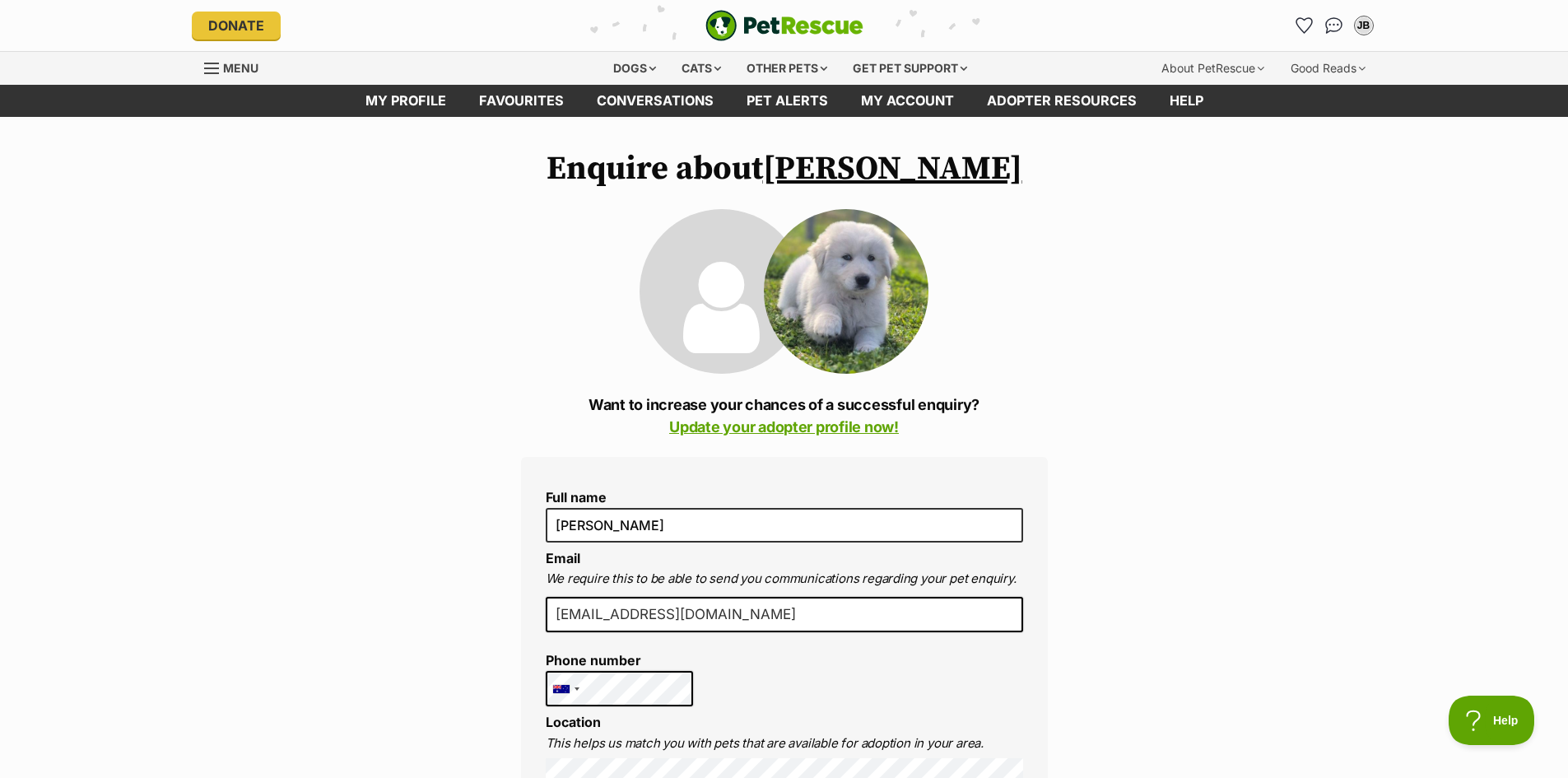
drag, startPoint x: 1157, startPoint y: 219, endPoint x: 1404, endPoint y: 23, distance: 315.3
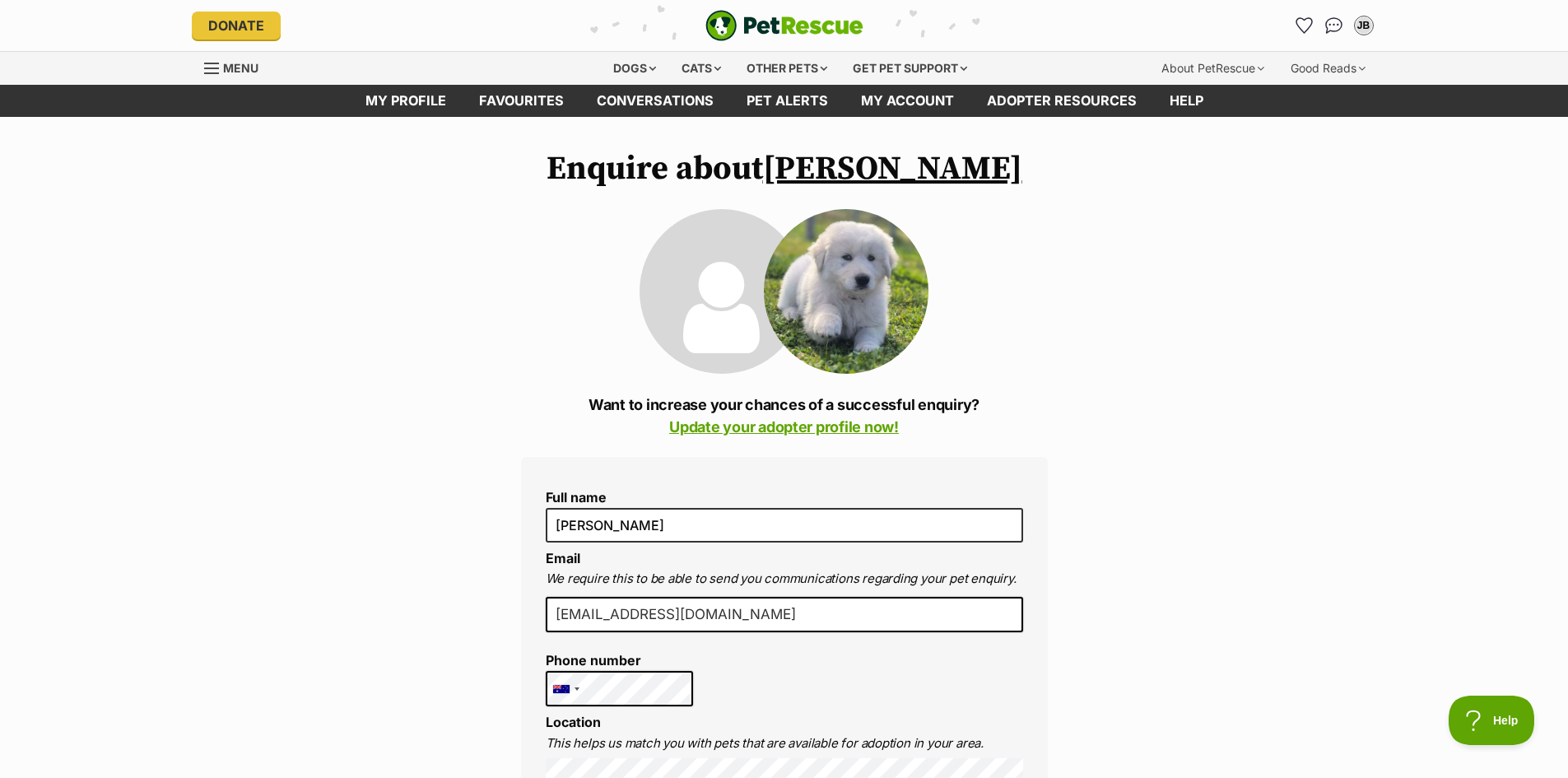
click at [784, 220] on div at bounding box center [784, 291] width 289 height 165
drag, startPoint x: 1209, startPoint y: 390, endPoint x: 1173, endPoint y: 391, distance: 36.0
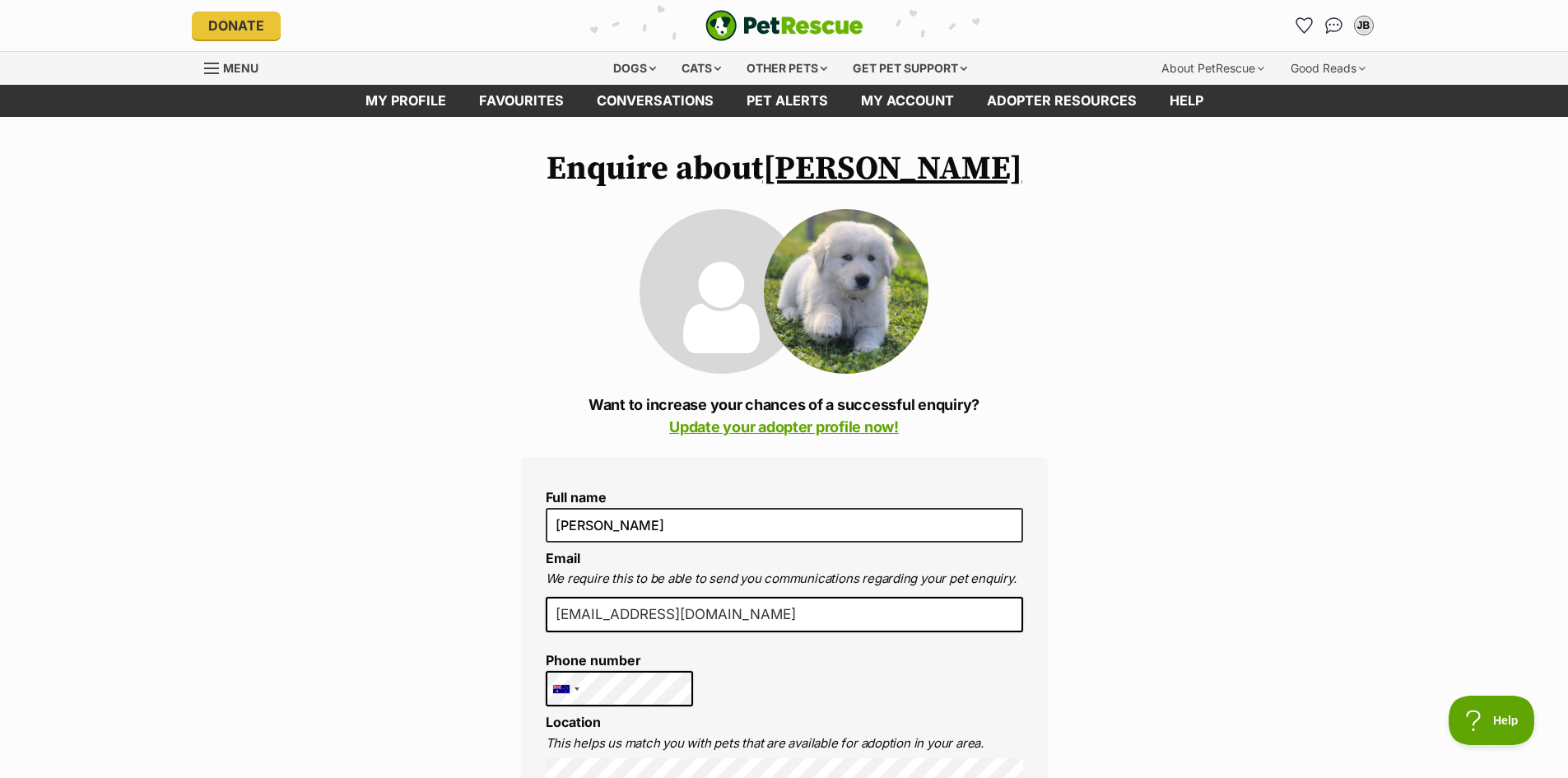
click at [788, 559] on li "Email We require this to be able to send you communications regarding your pet …" at bounding box center [784, 569] width 478 height 37
drag, startPoint x: 791, startPoint y: 558, endPoint x: 813, endPoint y: 552, distance: 22.8
click at [791, 558] on li "Email We require this to be able to send you communications regarding your pet …" at bounding box center [784, 569] width 478 height 37
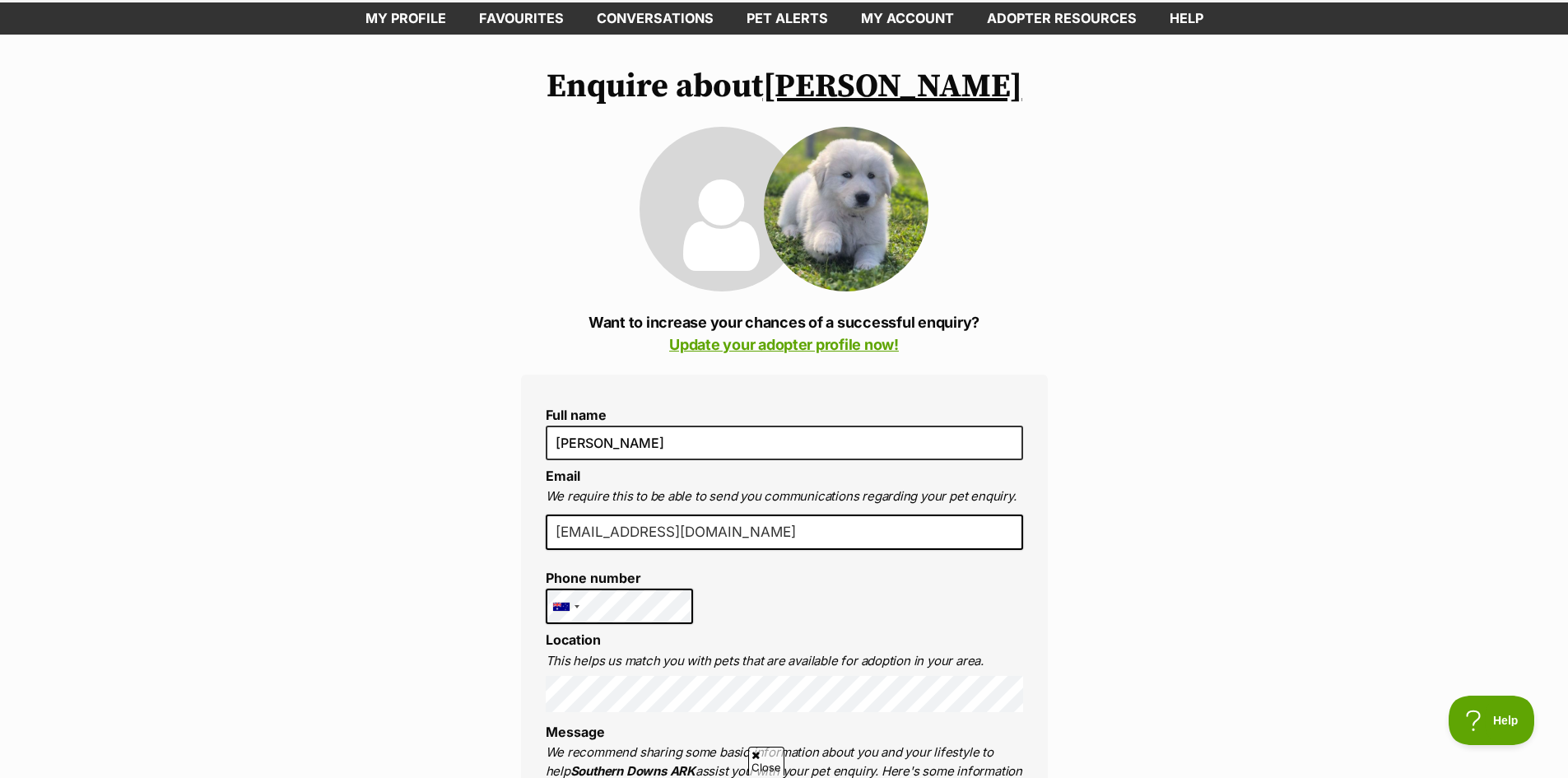
scroll to position [165, 0]
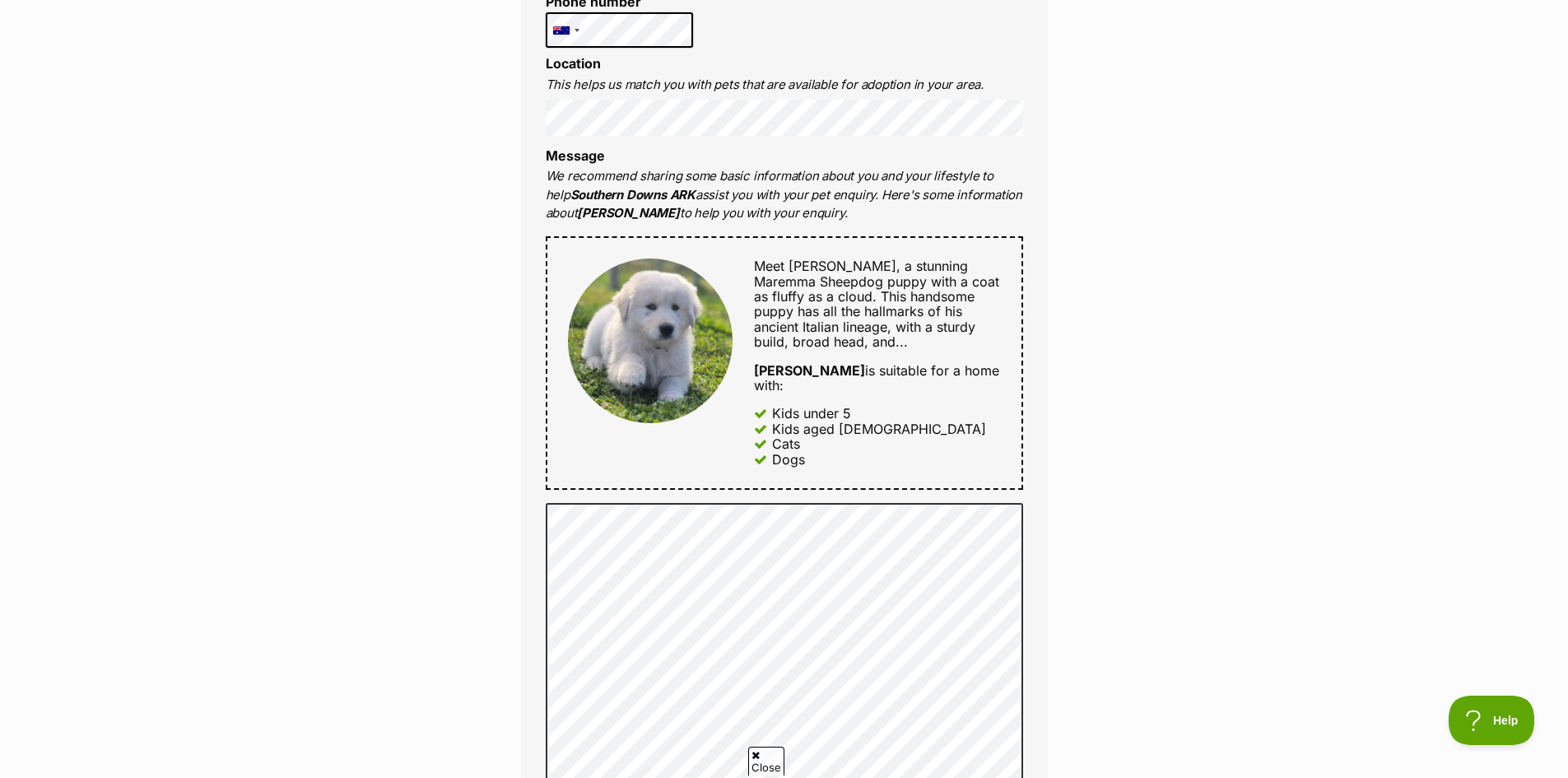
scroll to position [741, 0]
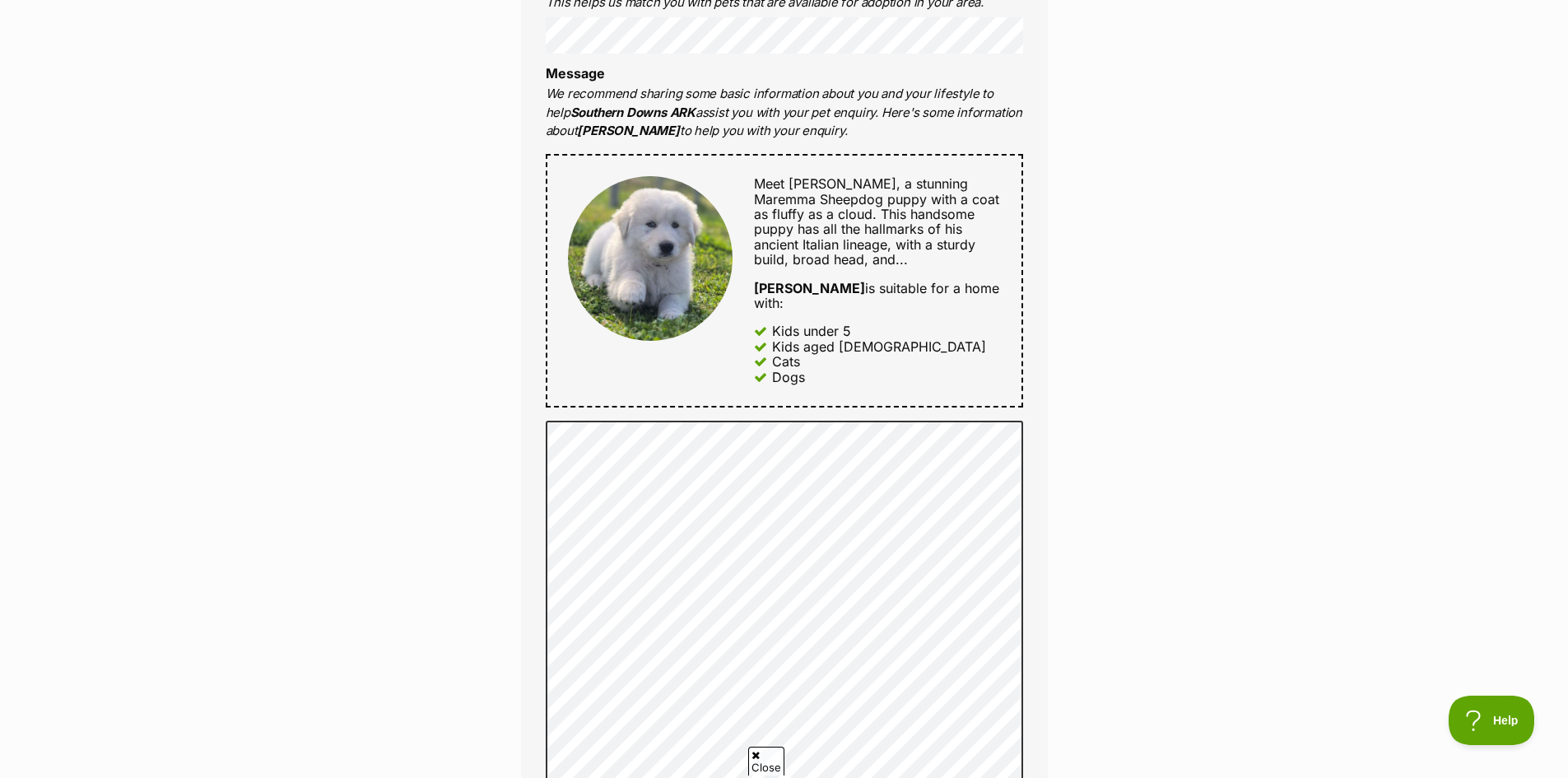
click at [1066, 260] on div "Enquire about Larry Want to increase your chances of a successful enquiry? Upda…" at bounding box center [784, 508] width 576 height 2197
click at [1070, 274] on div "Enquire about Larry Want to increase your chances of a successful enquiry? Upda…" at bounding box center [784, 508] width 576 height 2197
drag, startPoint x: 1284, startPoint y: 513, endPoint x: 1151, endPoint y: 600, distance: 158.9
click at [1284, 513] on div "Enquire about Larry Want to increase your chances of a successful enquiry? Upda…" at bounding box center [784, 508] width 1568 height 2197
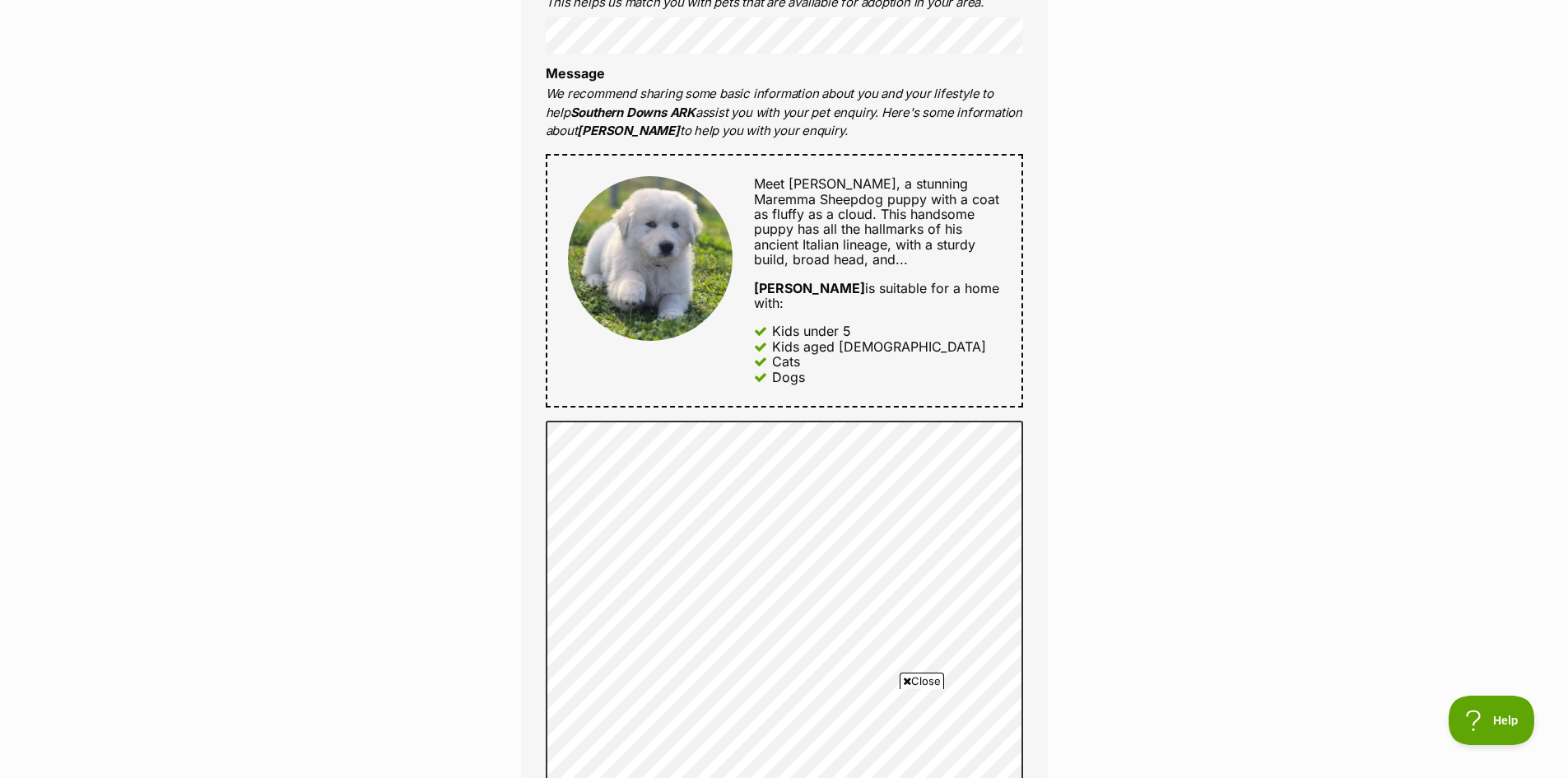
drag, startPoint x: 1157, startPoint y: 598, endPoint x: 1164, endPoint y: 591, distance: 9.9
click at [1157, 598] on div "Enquire about Larry Want to increase your chances of a successful enquiry? Upda…" at bounding box center [784, 508] width 1568 height 2197
click at [911, 687] on span "Close" at bounding box center [921, 680] width 44 height 17
click at [1105, 335] on div "Enquire about Larry Want to increase your chances of a successful enquiry? Upda…" at bounding box center [784, 508] width 1568 height 2197
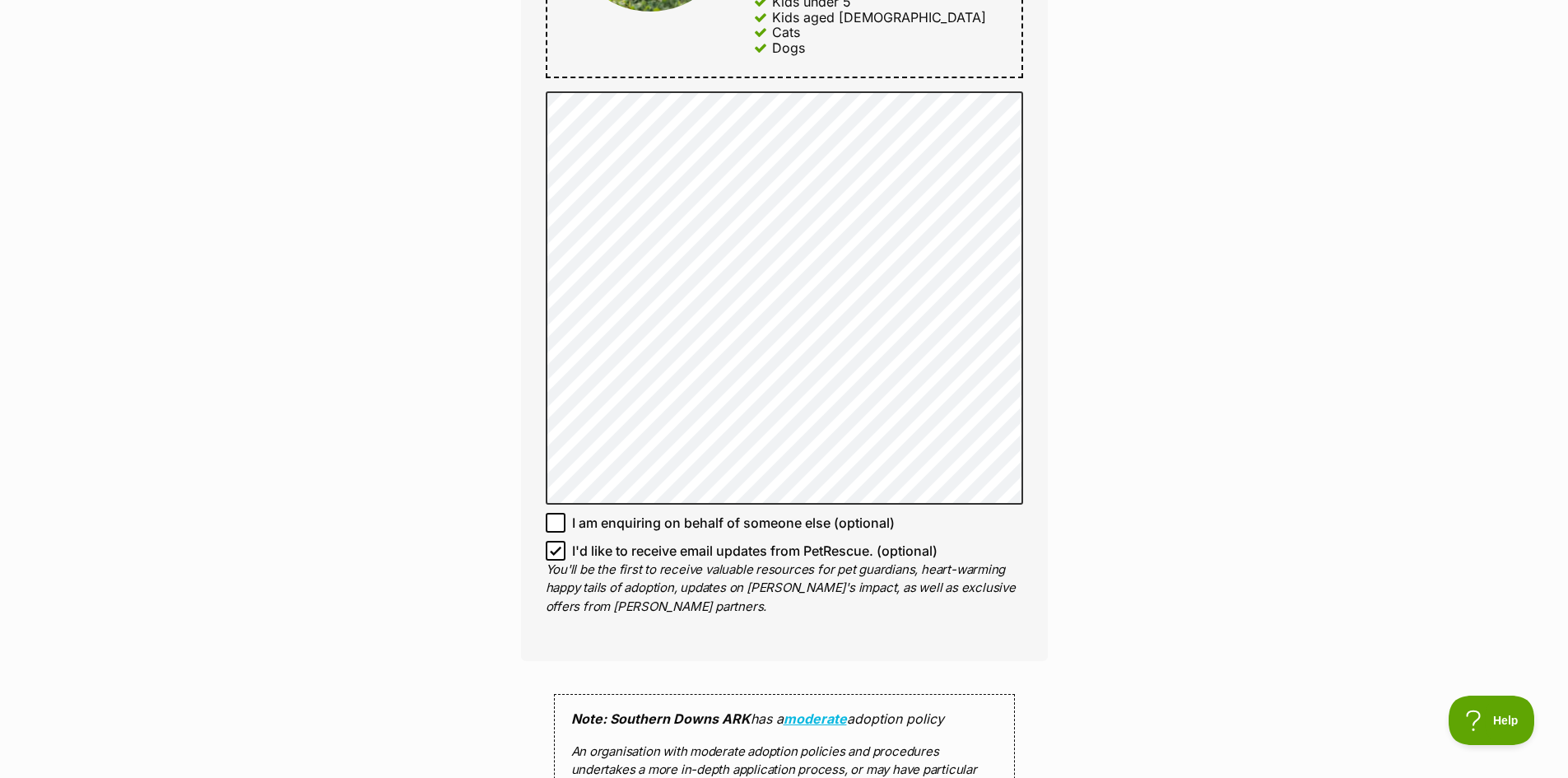
click at [1130, 302] on div "Enquire about Larry Want to increase your chances of a successful enquiry? Upda…" at bounding box center [784, 179] width 1568 height 2197
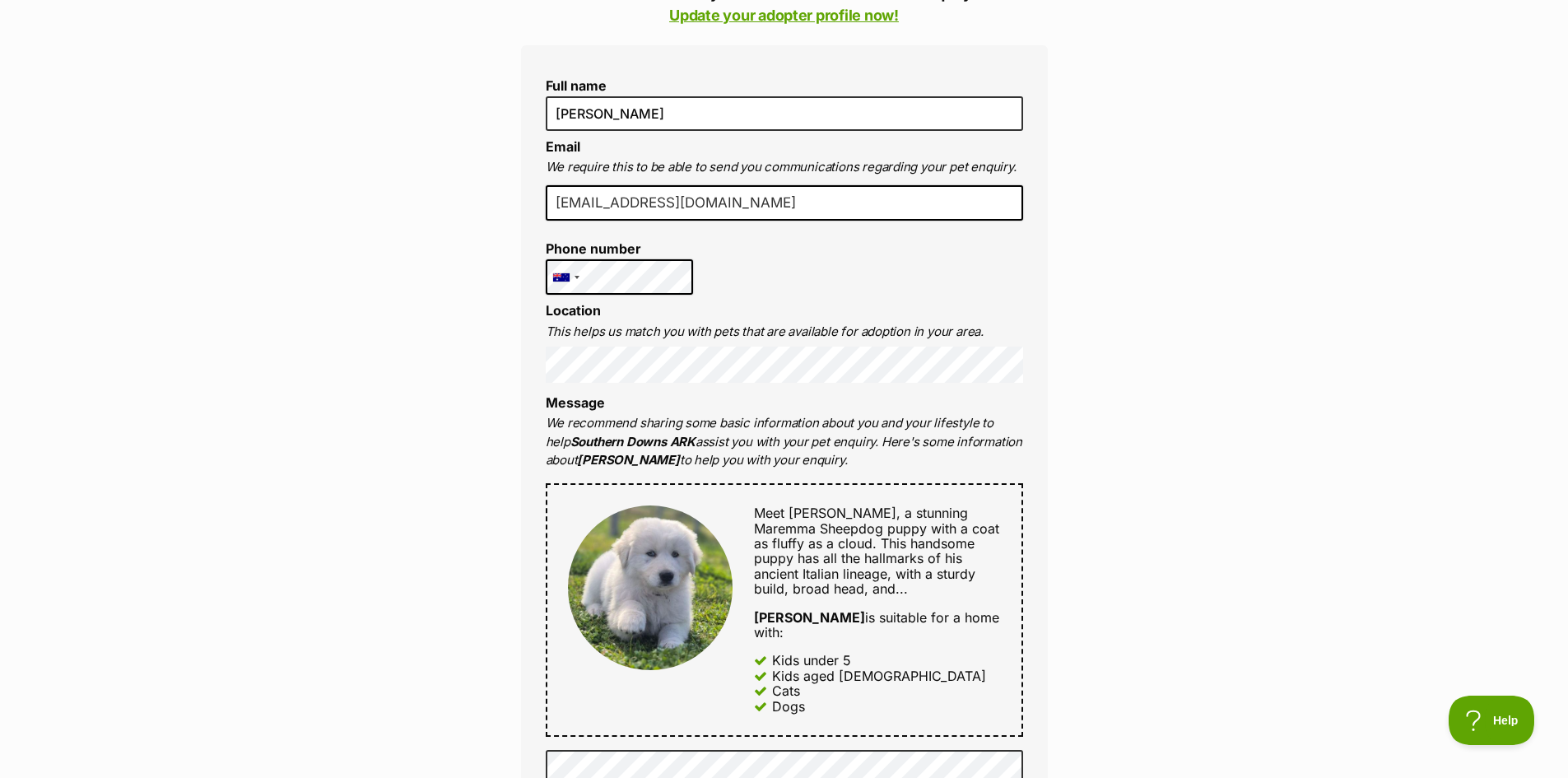
scroll to position [82, 0]
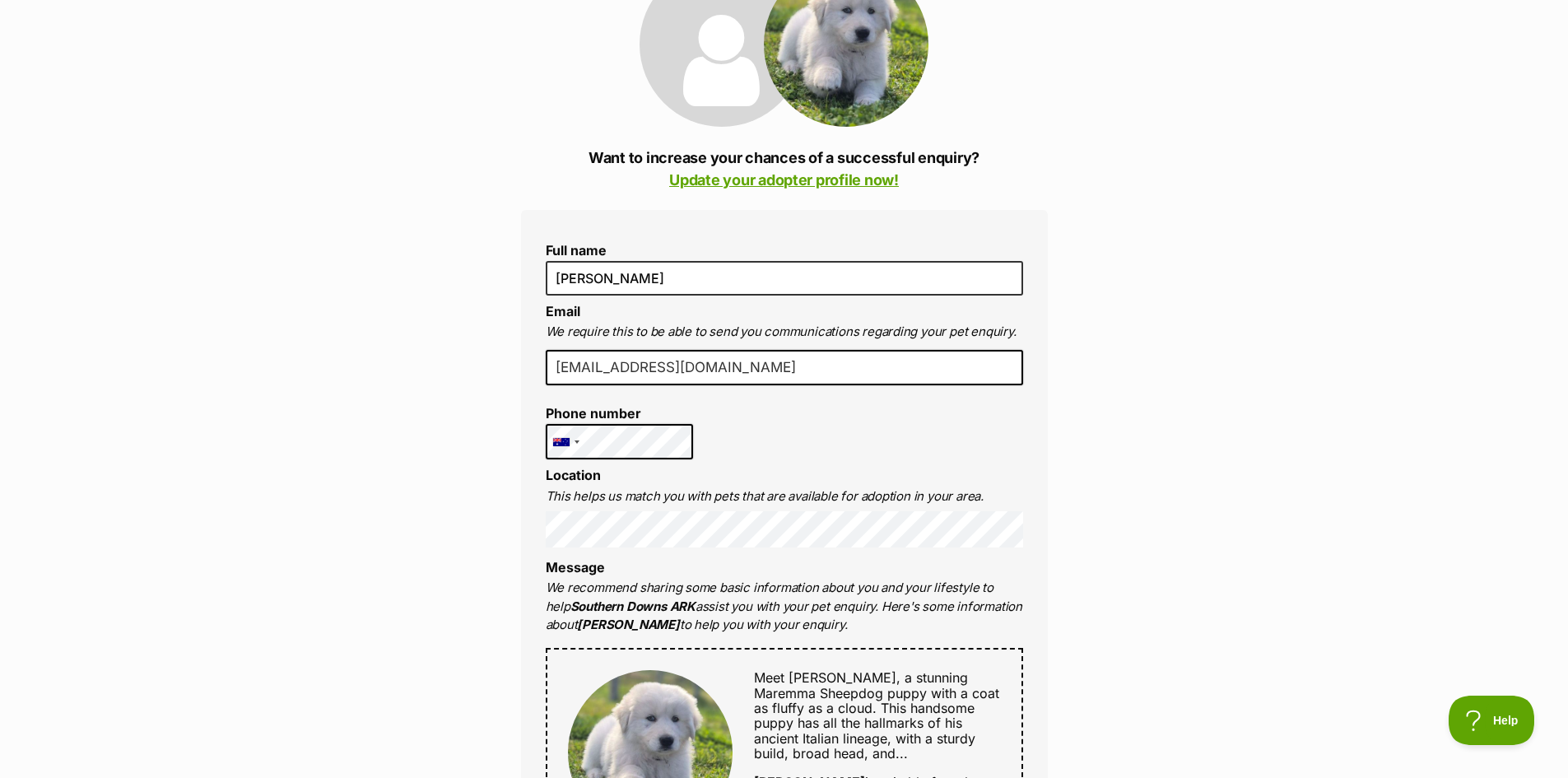
scroll to position [0, 0]
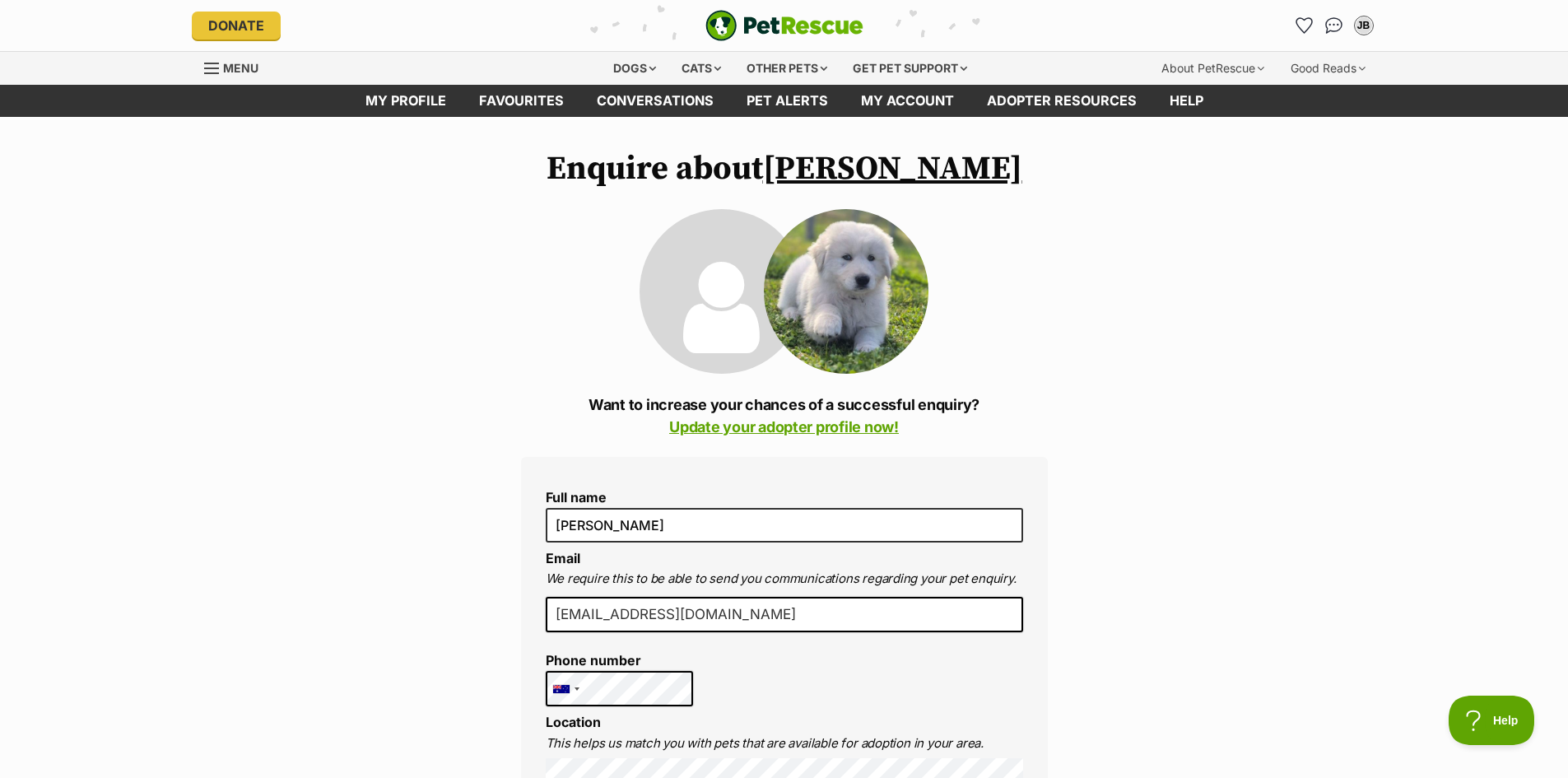
drag, startPoint x: 1151, startPoint y: 260, endPoint x: 1174, endPoint y: 242, distance: 29.2
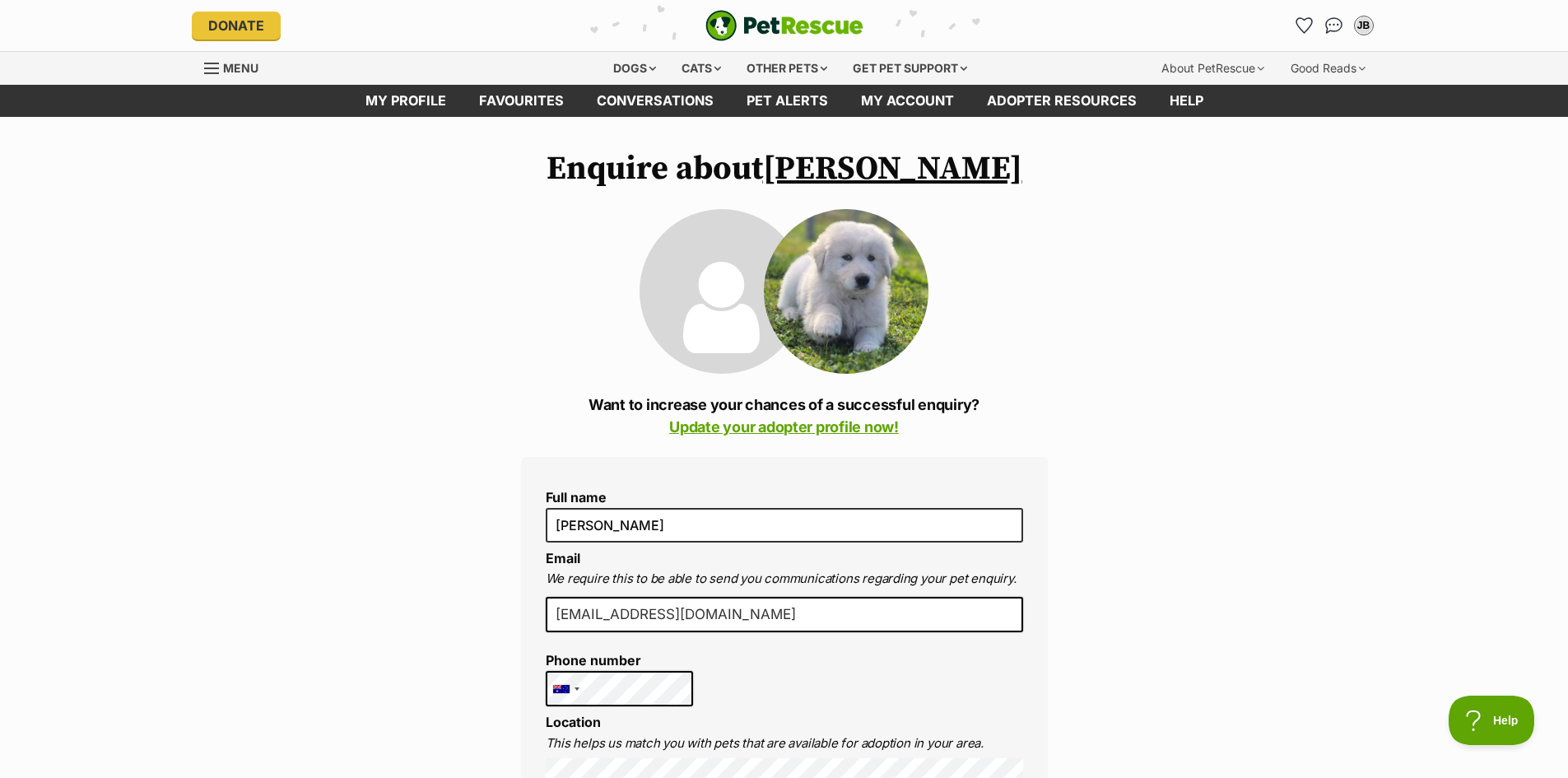
click at [784, 220] on div at bounding box center [784, 291] width 289 height 165
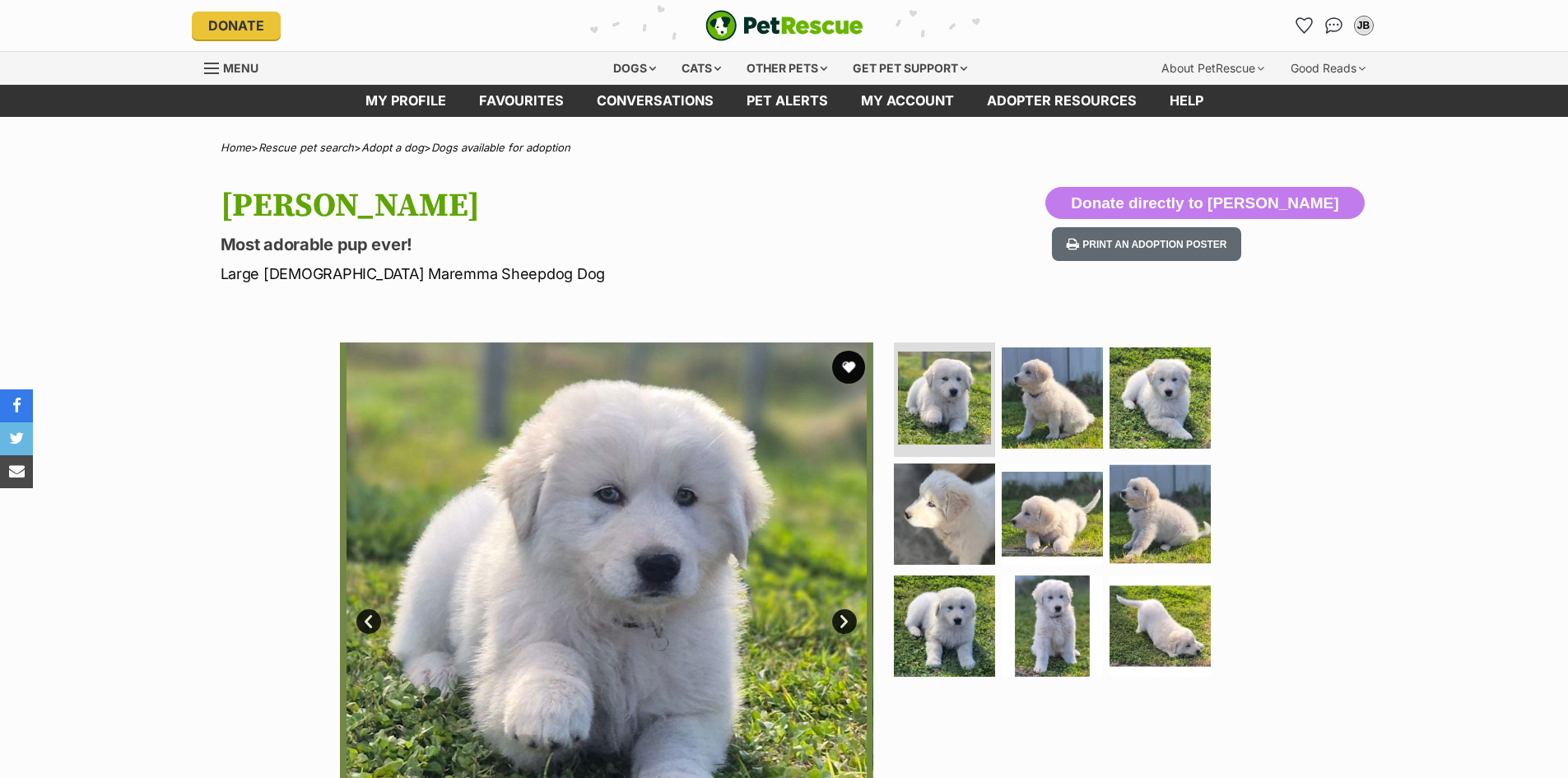
scroll to position [82, 0]
